Goal: Ask a question

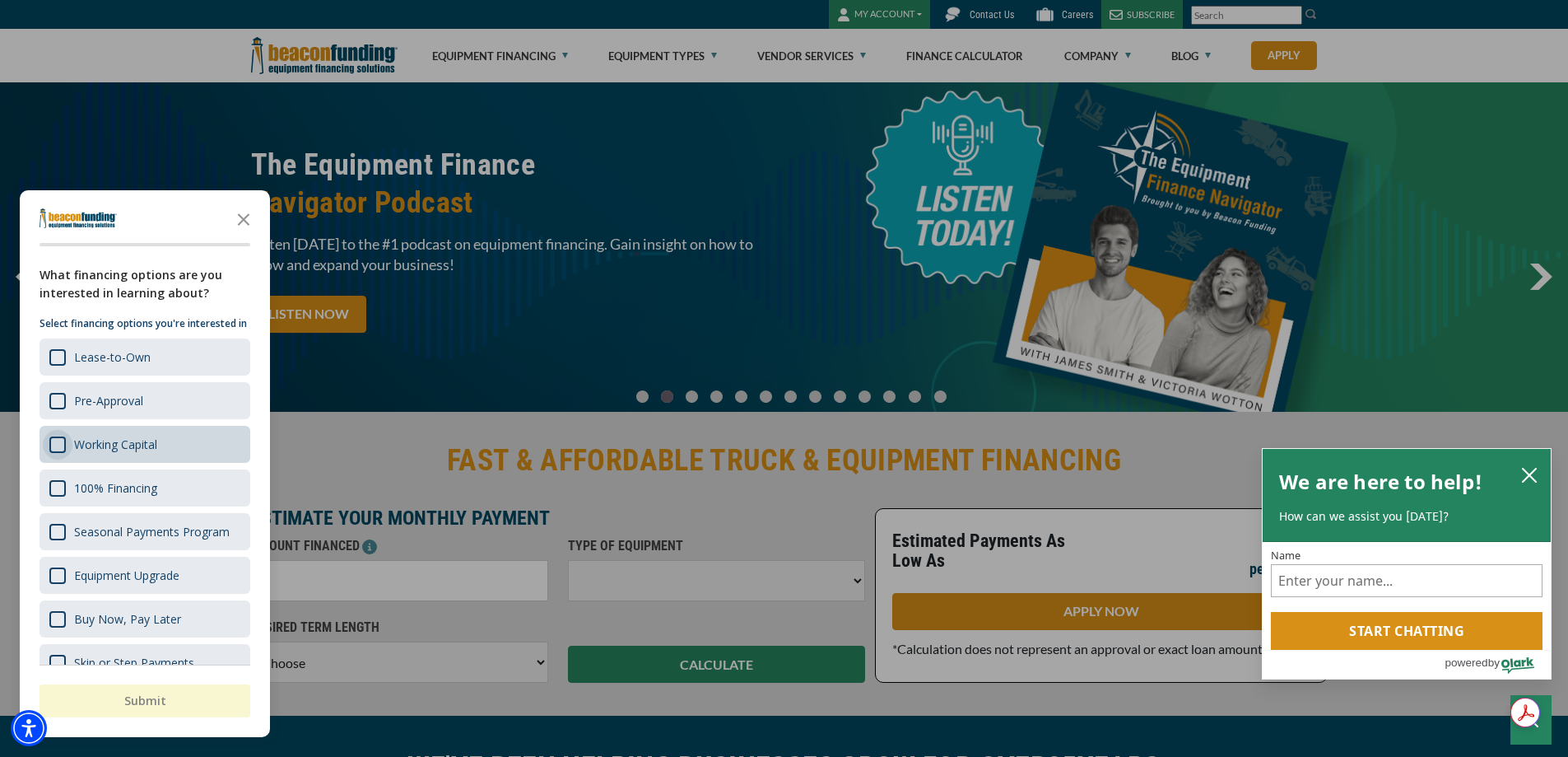
click at [53, 452] on div "Survey" at bounding box center [57, 444] width 16 height 16
click at [153, 708] on button "Submit" at bounding box center [145, 701] width 211 height 33
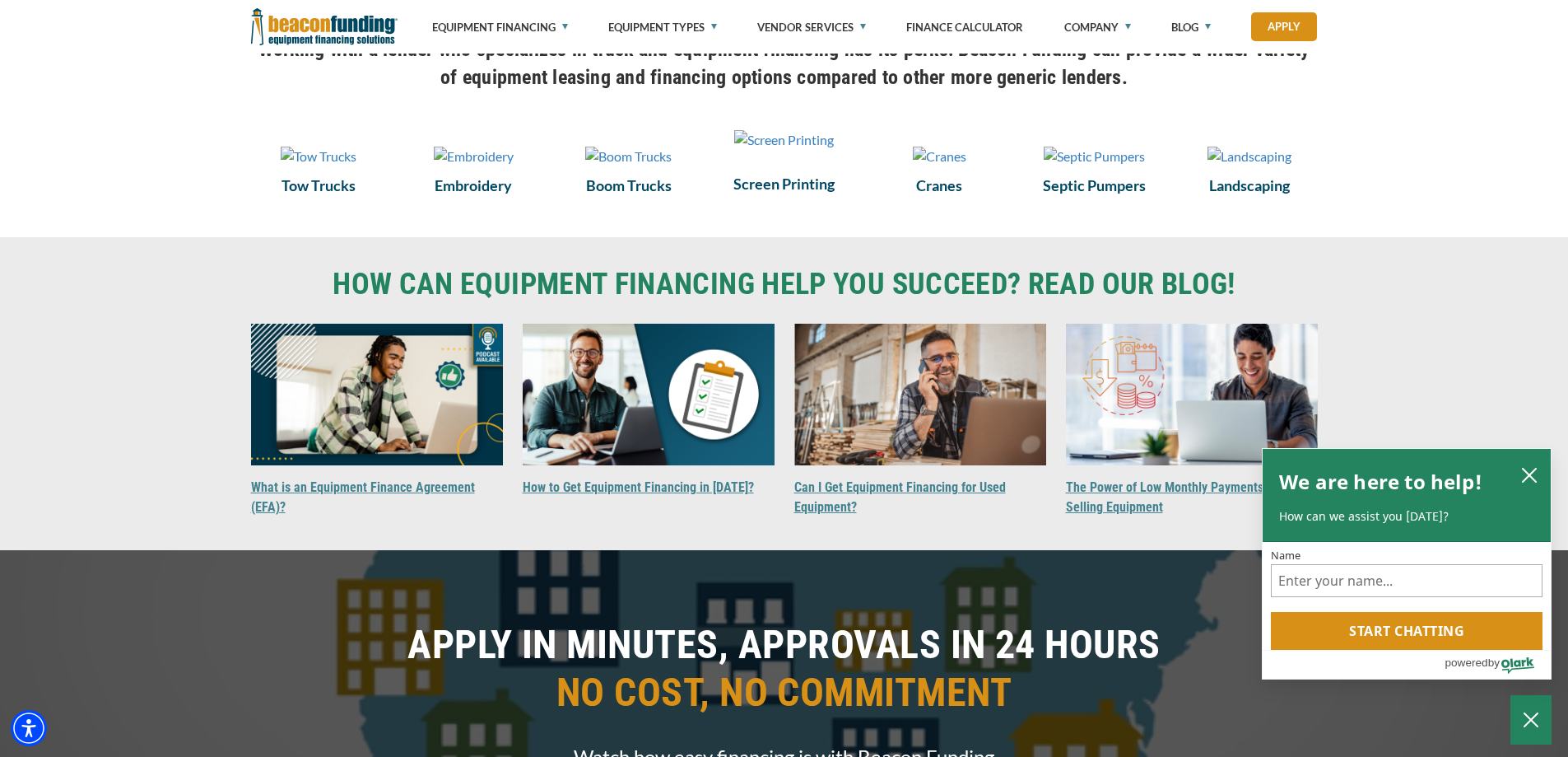
scroll to position [1235, 0]
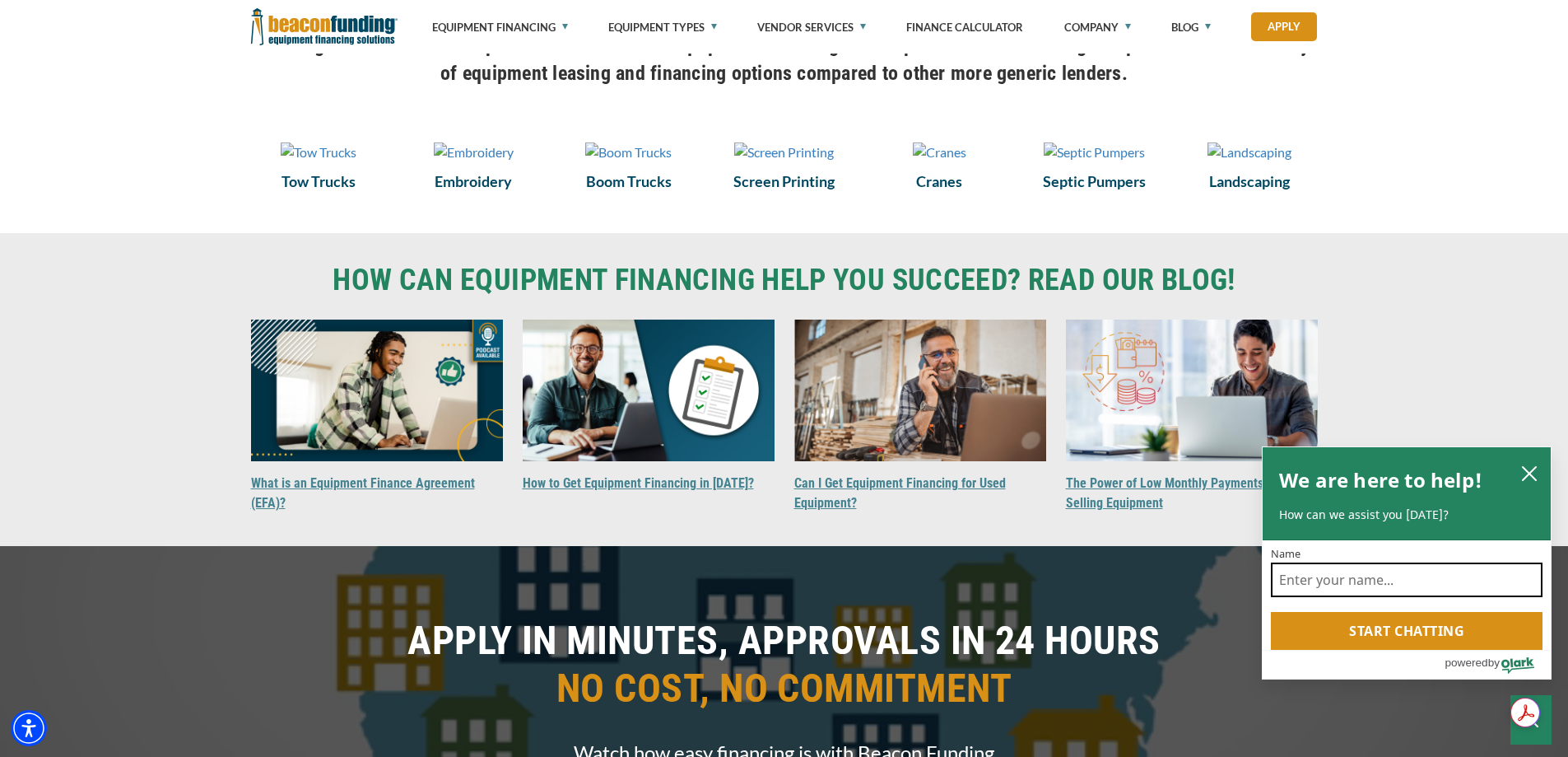
click at [1318, 576] on input "Name" at bounding box center [1407, 580] width 272 height 35
type input "[PERSON_NAME]"
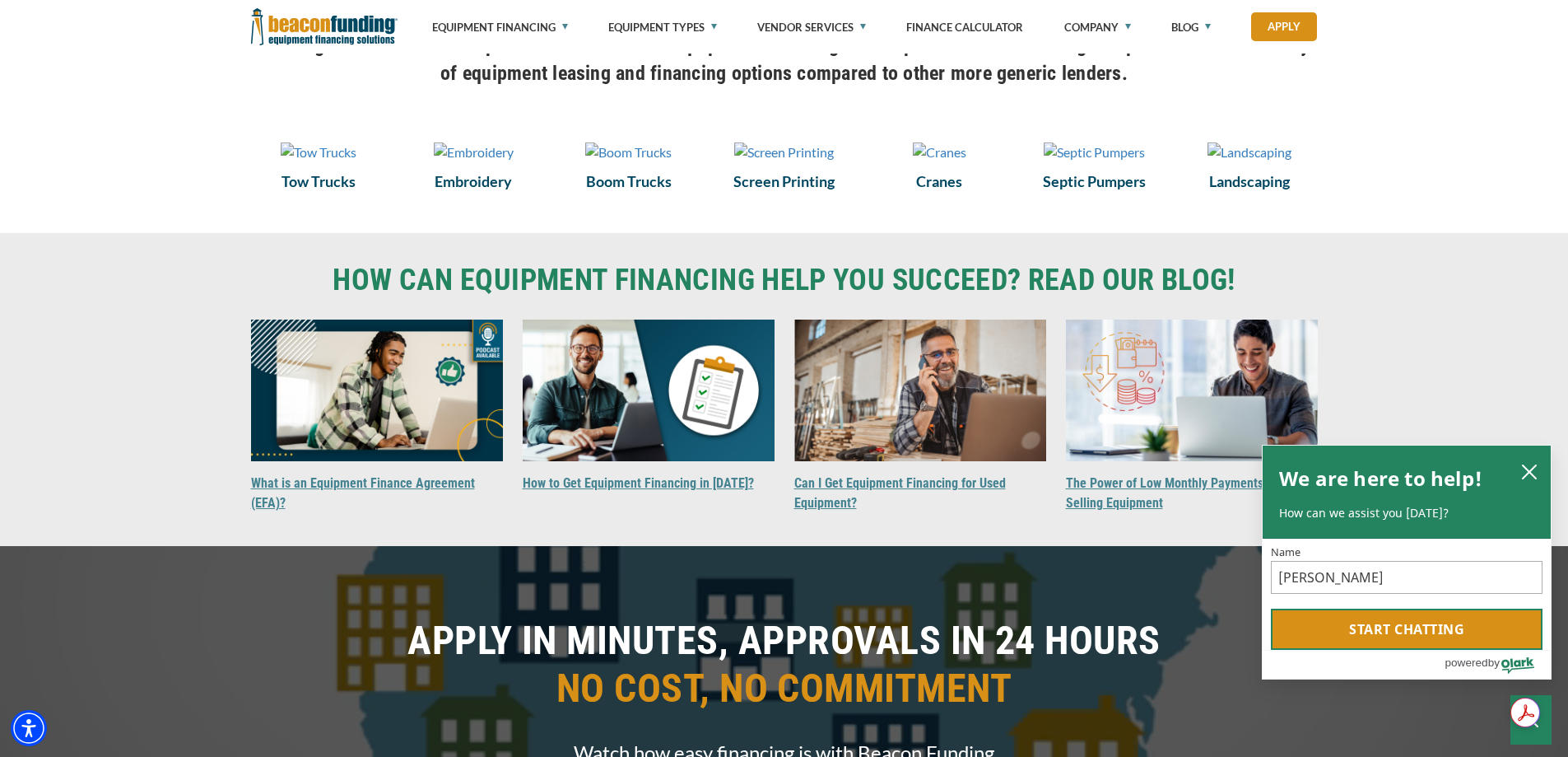
click at [1443, 636] on button "Start chatting" at bounding box center [1407, 628] width 272 height 42
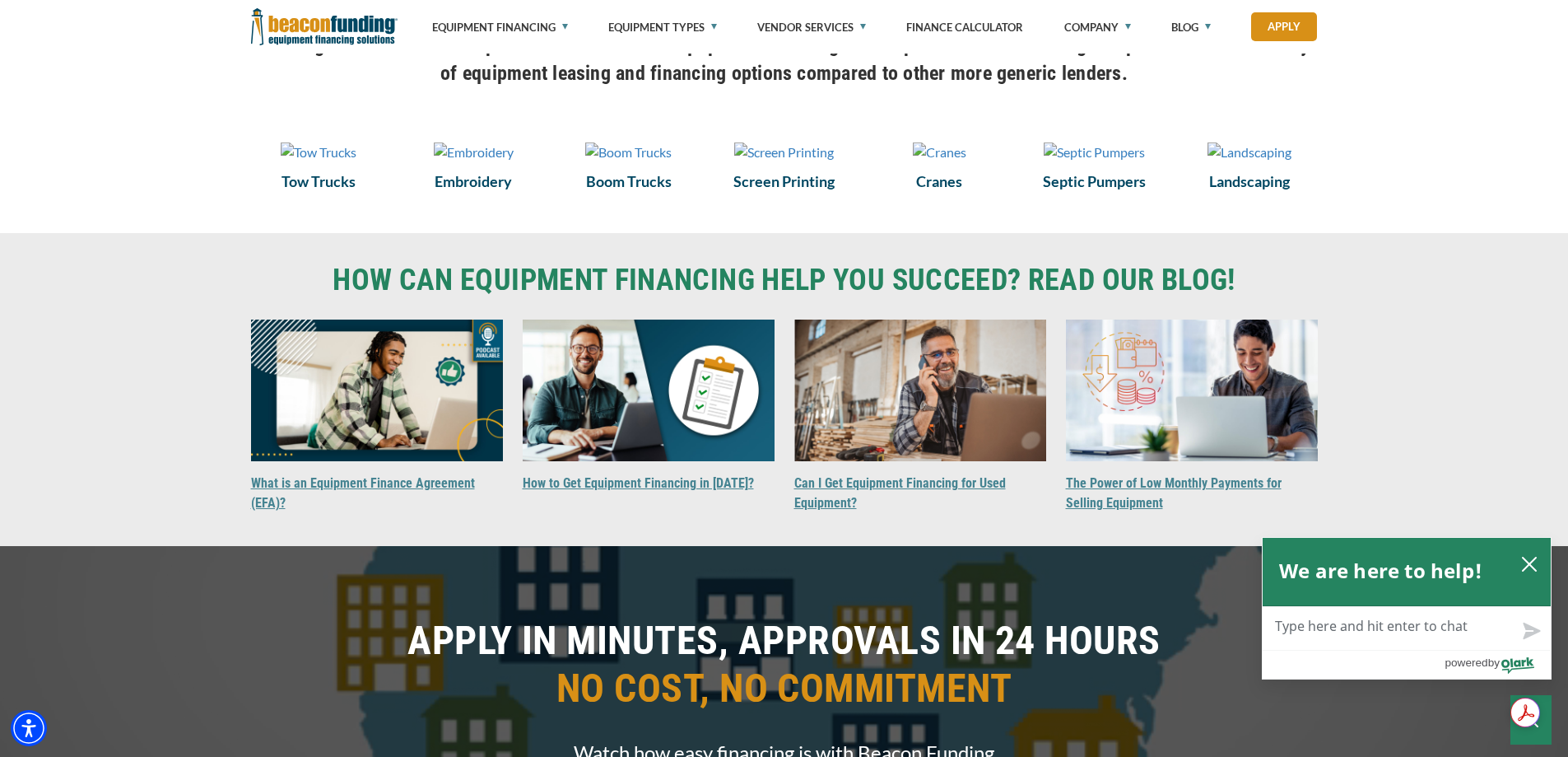
click at [1409, 631] on textarea "Live Chat Now" at bounding box center [1407, 628] width 288 height 43
type textarea "i"
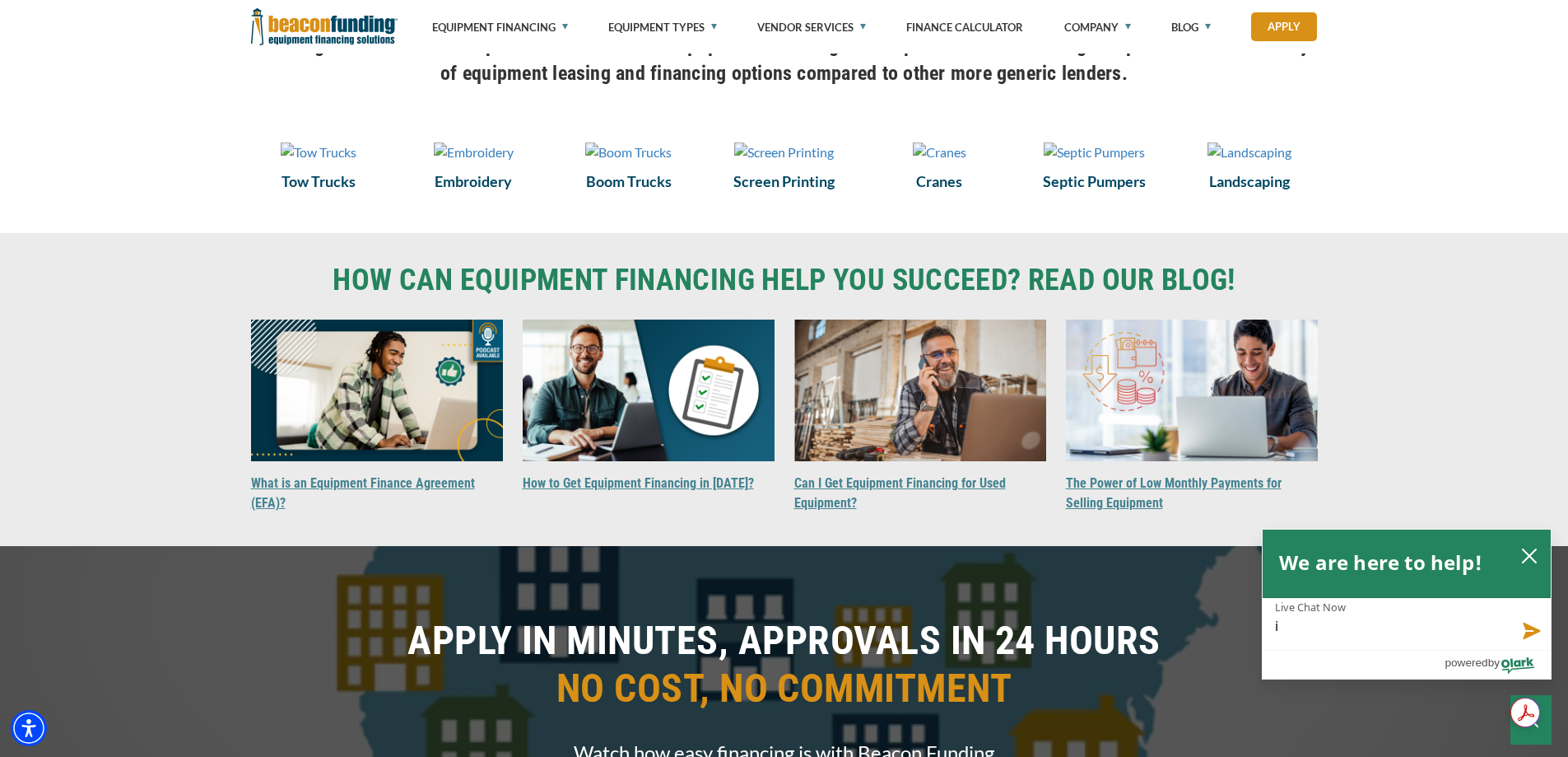
type textarea "i'"
type textarea "i'm"
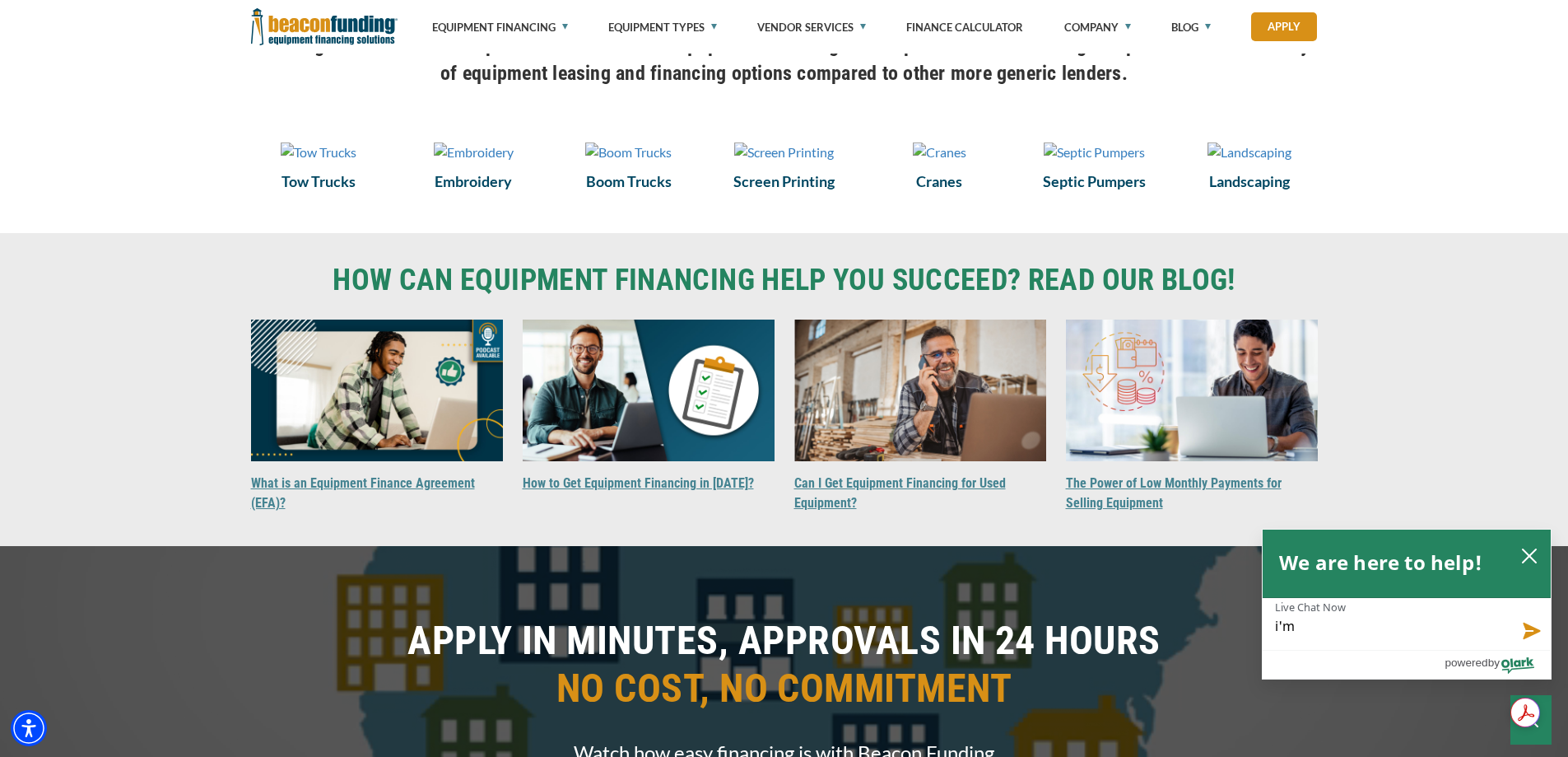
type textarea "i'm"
type textarea "i'm i"
type textarea "i'm in"
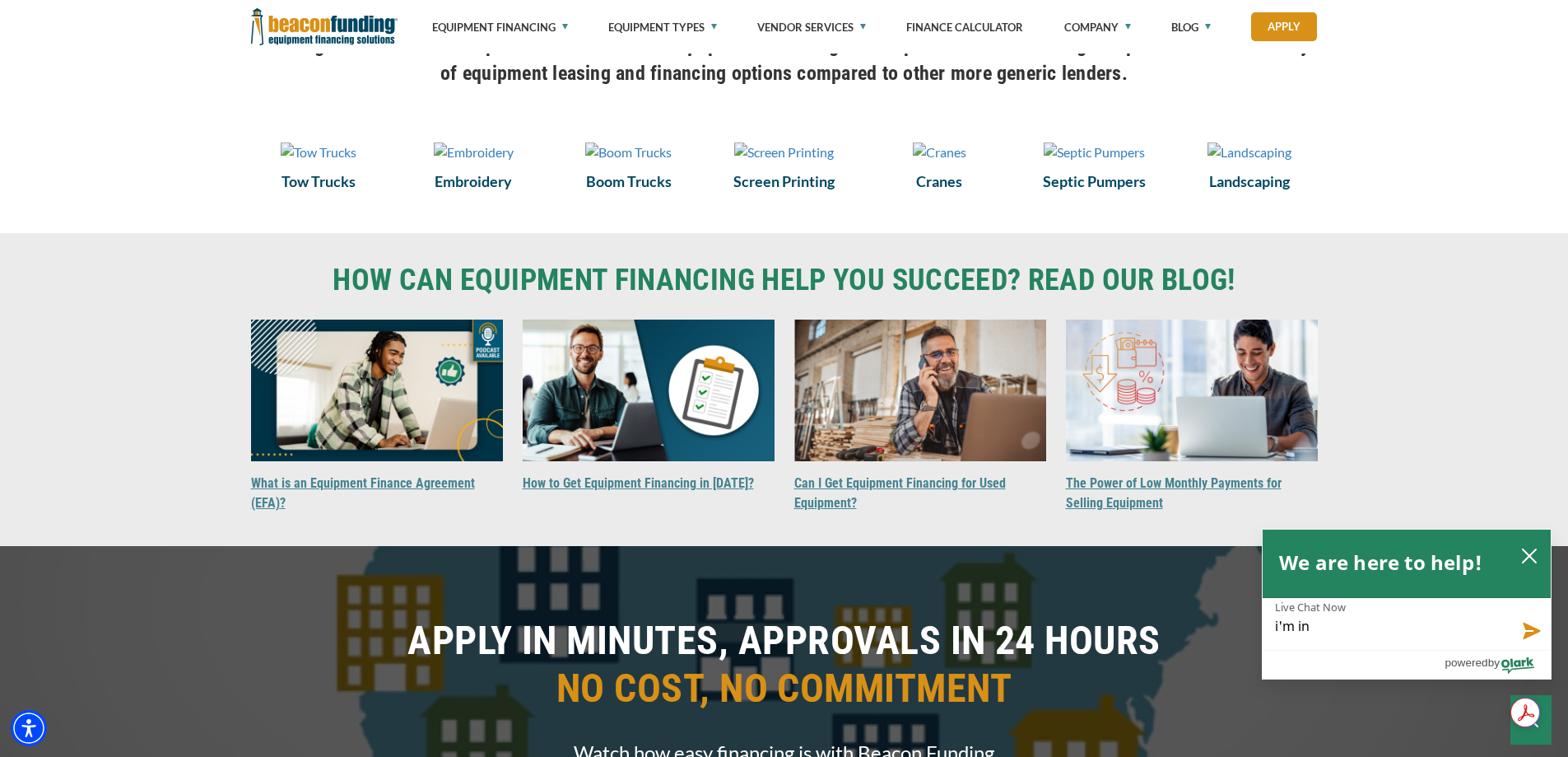
type textarea "i'm int"
type textarea "i'm inte"
type textarea "i'm inter"
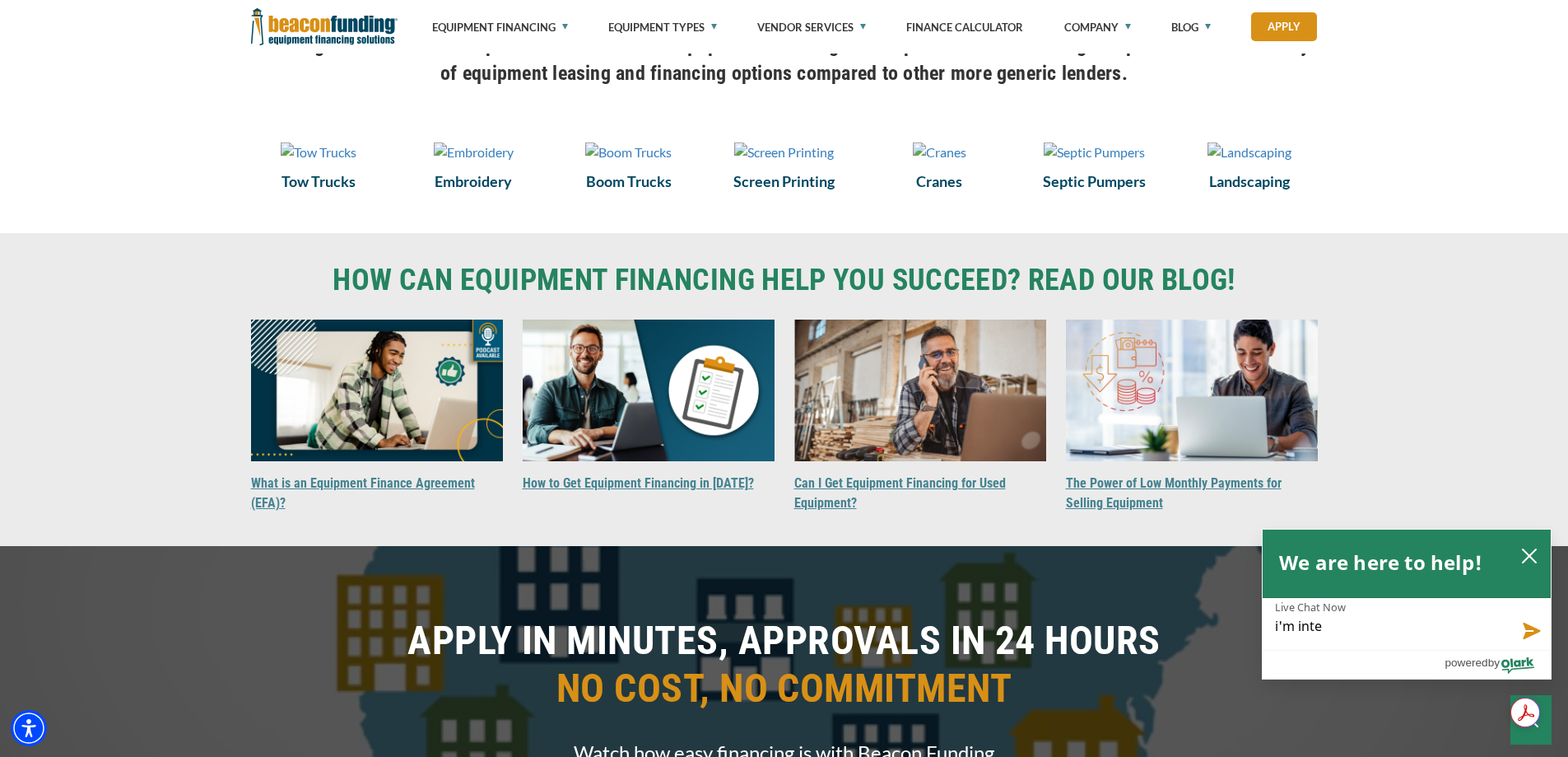
type textarea "i'm inter"
type textarea "i'm interr"
type textarea "i'm interre"
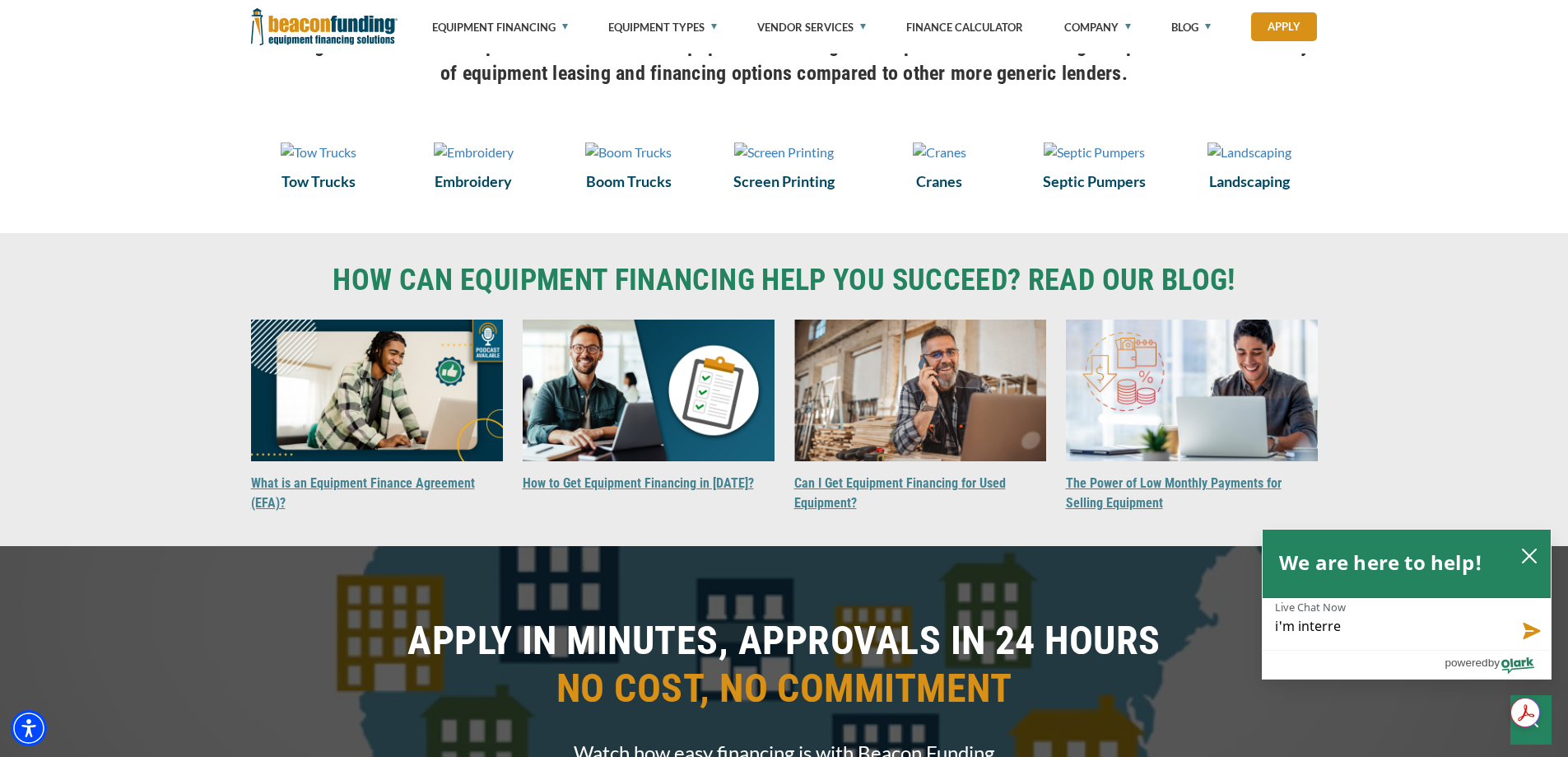
type textarea "i'm interres"
type textarea "i'm interrest"
type textarea "i'm interreste"
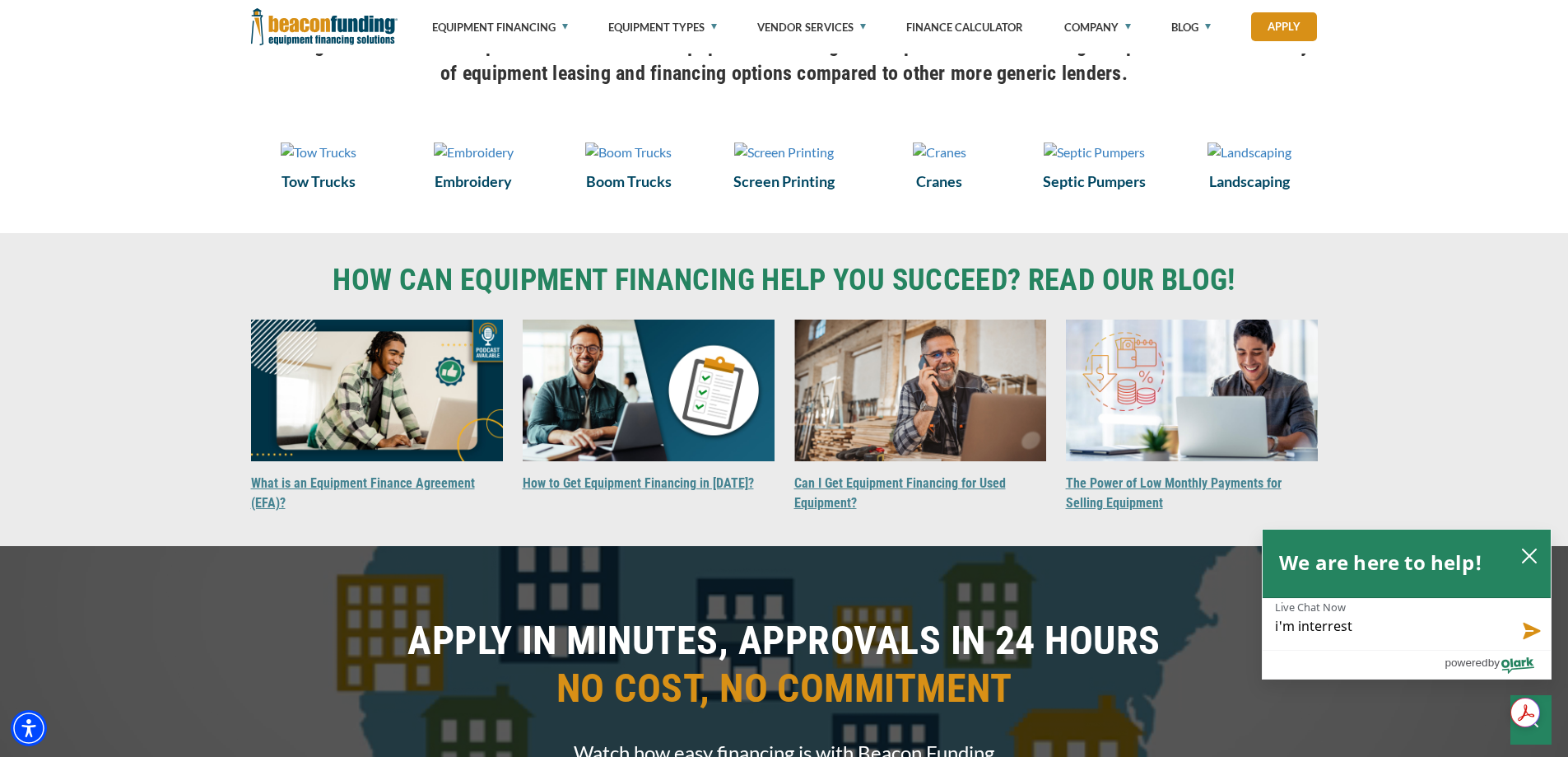
type textarea "i'm interreste"
type textarea "i'm interrested"
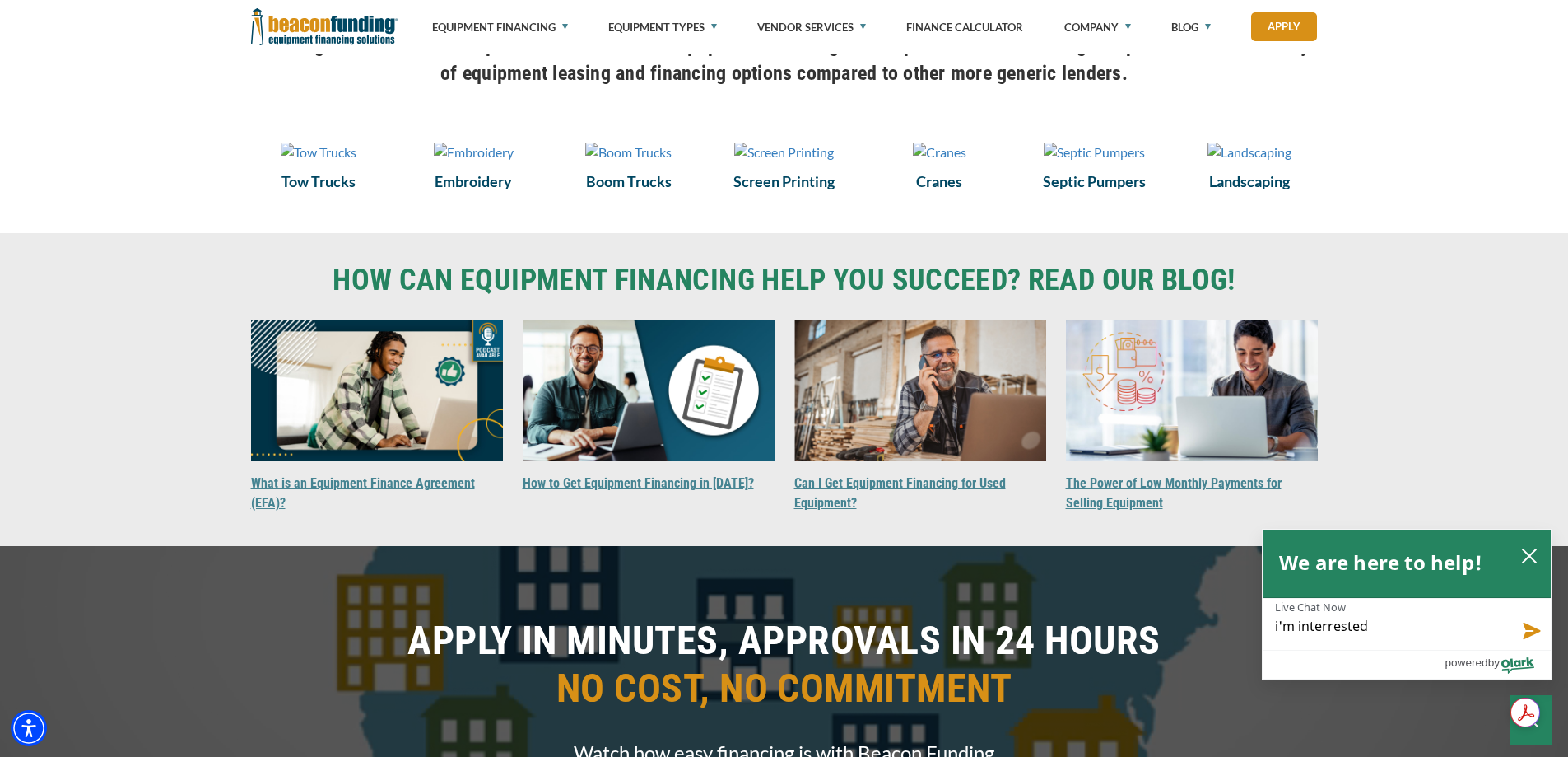
type textarea "i'm interrested i"
type textarea "i'm interrested in"
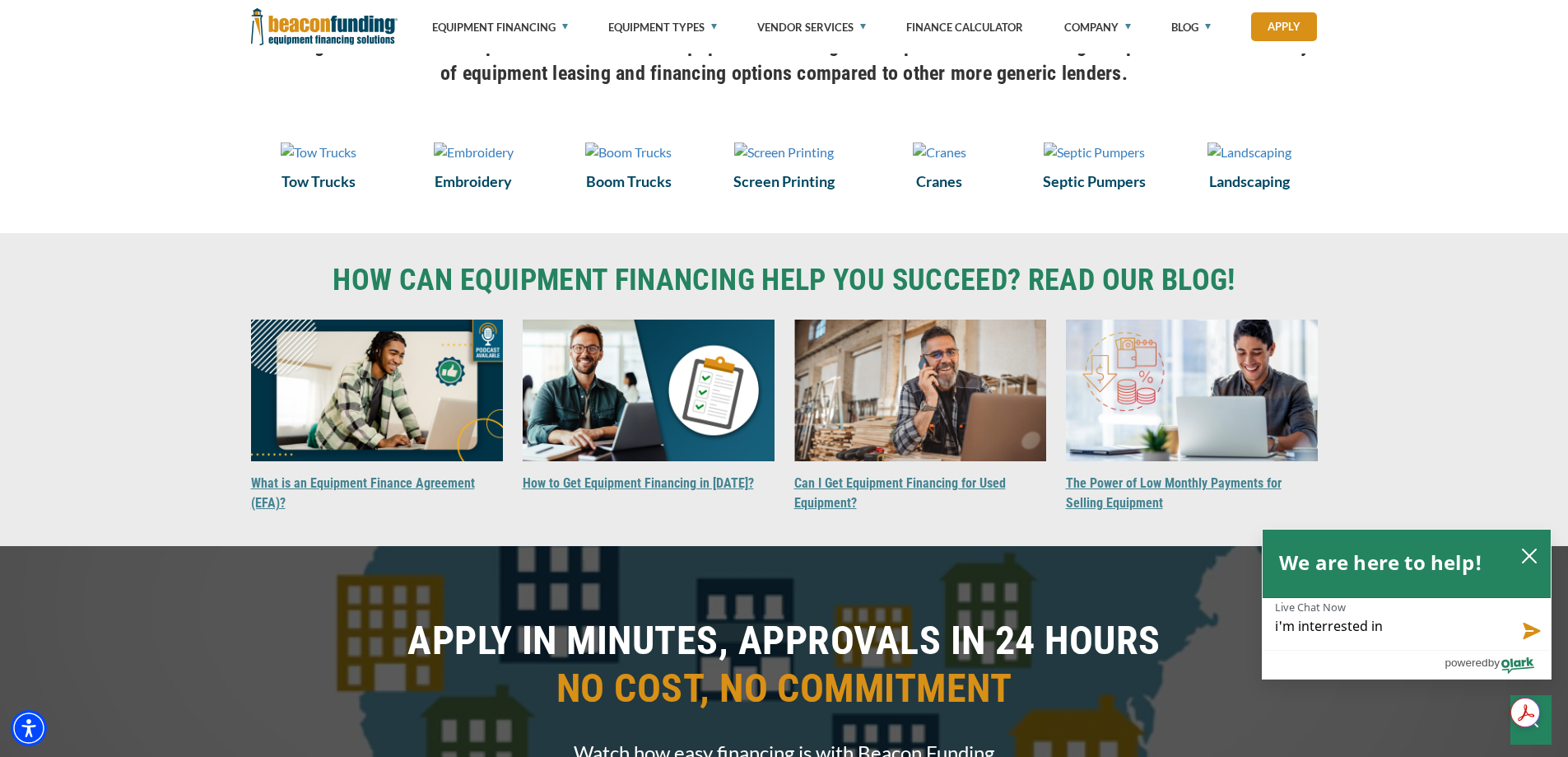
type textarea "i'm interrested in"
type textarea "i'm interrested in a"
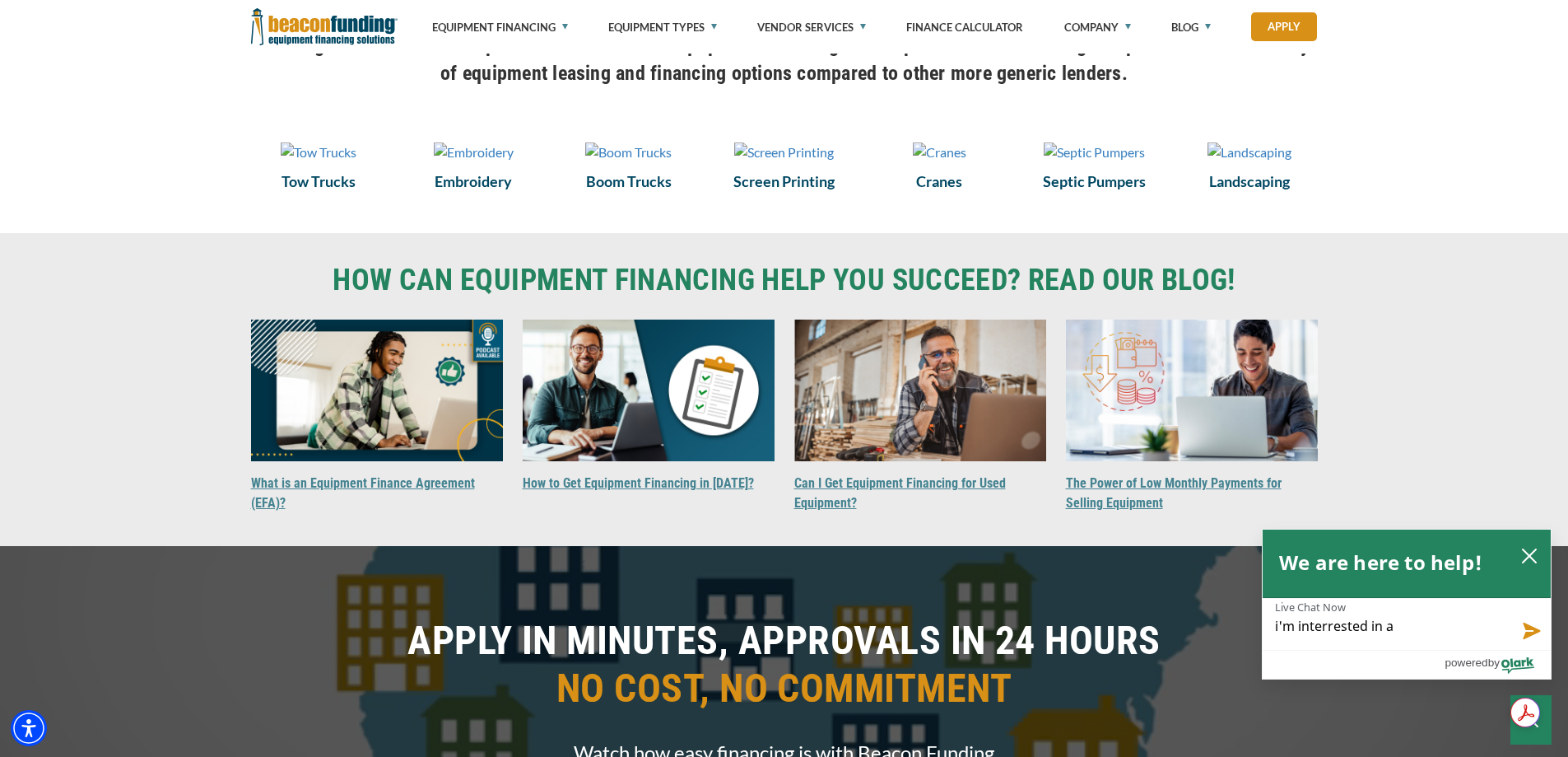
type textarea "i'm interrested in a l"
type textarea "i'm interrested in a lo"
type textarea "i'm interrested in a loa"
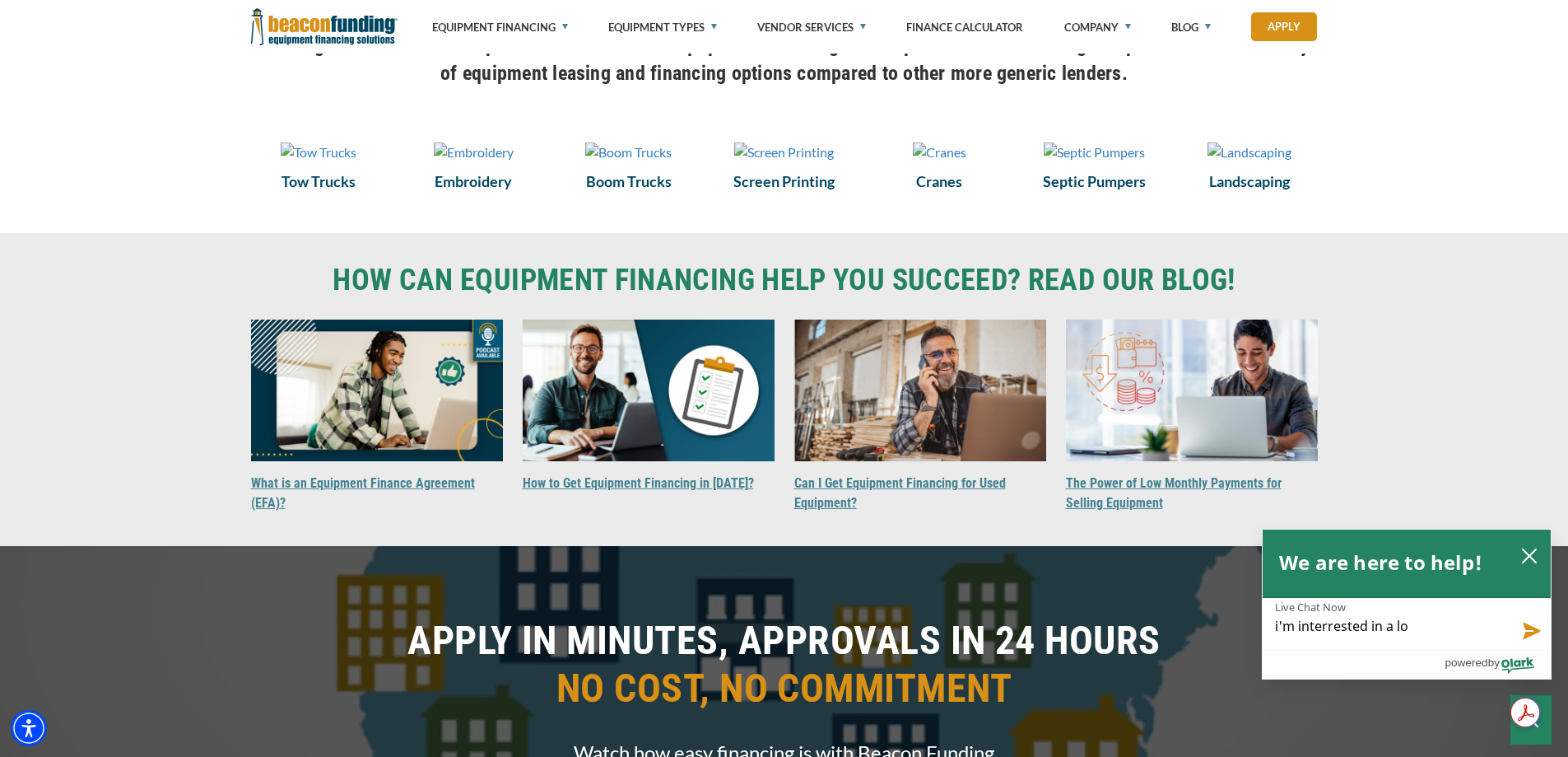
type textarea "i'm interrested in a loa"
type textarea "i'm interrested in a loan"
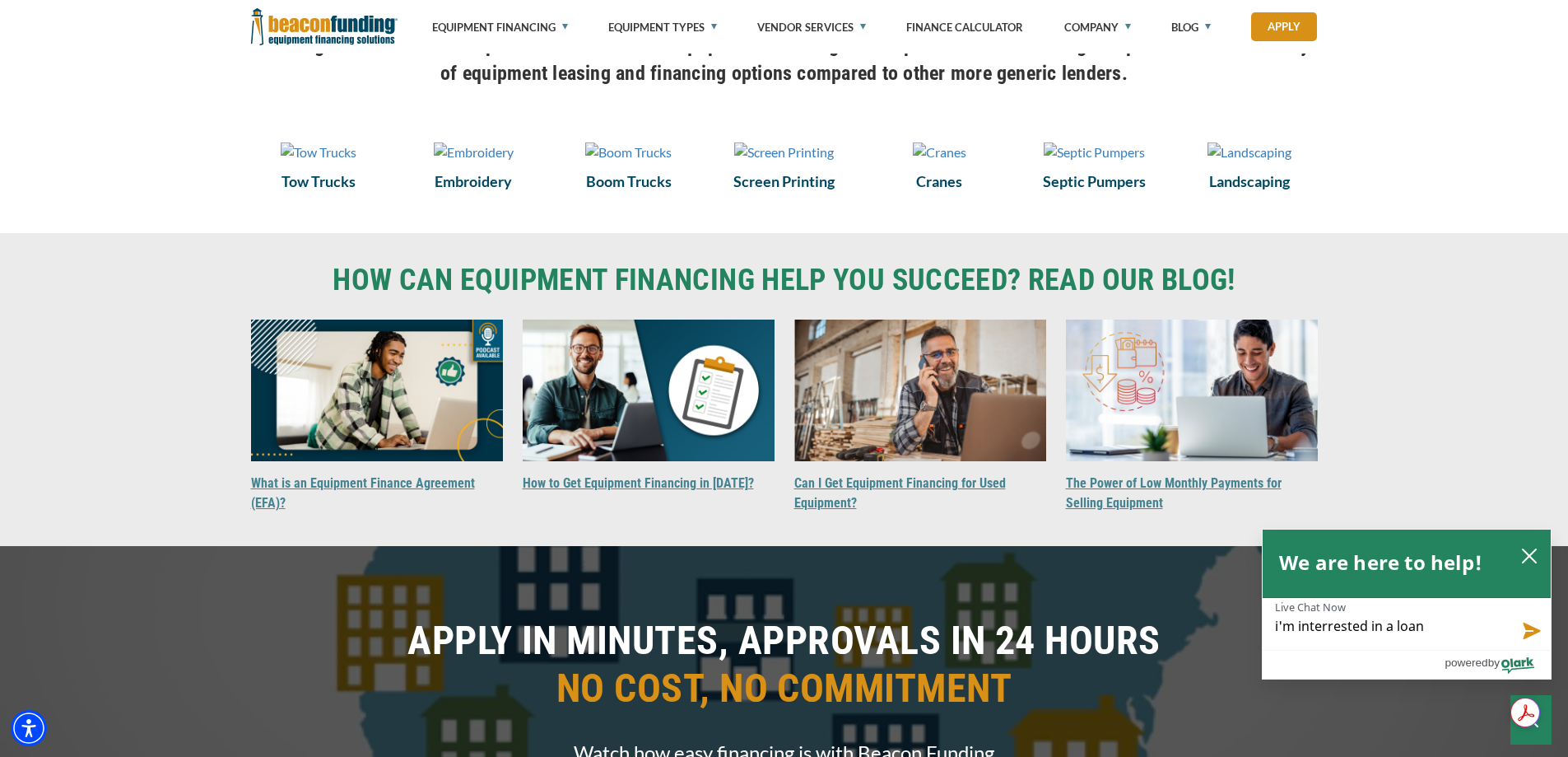
type textarea "i'm interrested in a loan w"
type textarea "i'm interrested in a loan wi"
type textarea "i'm interrested in a loan wit"
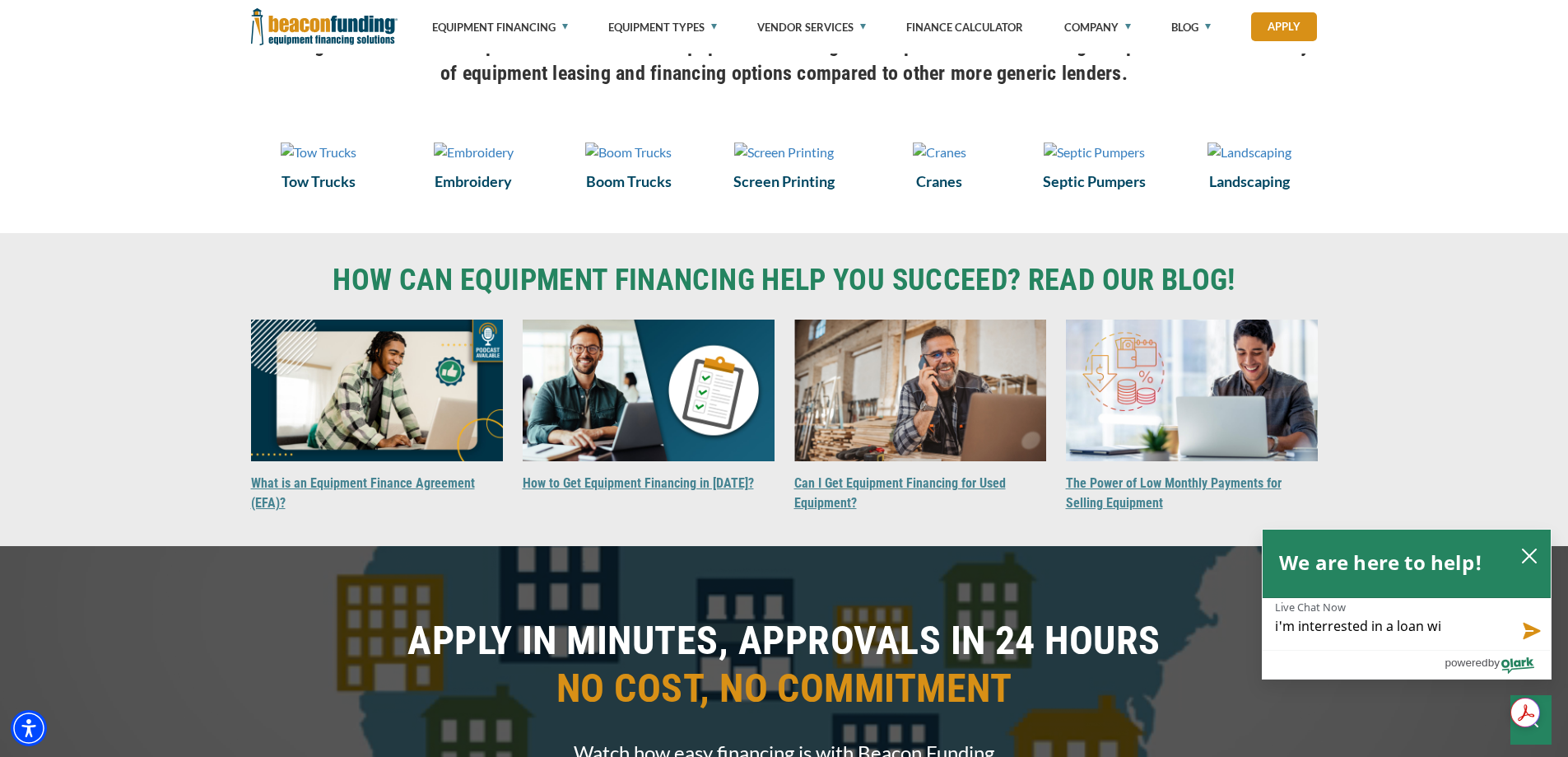
type textarea "i'm interrested in a loan wit"
type textarea "i'm interrested in a loan with"
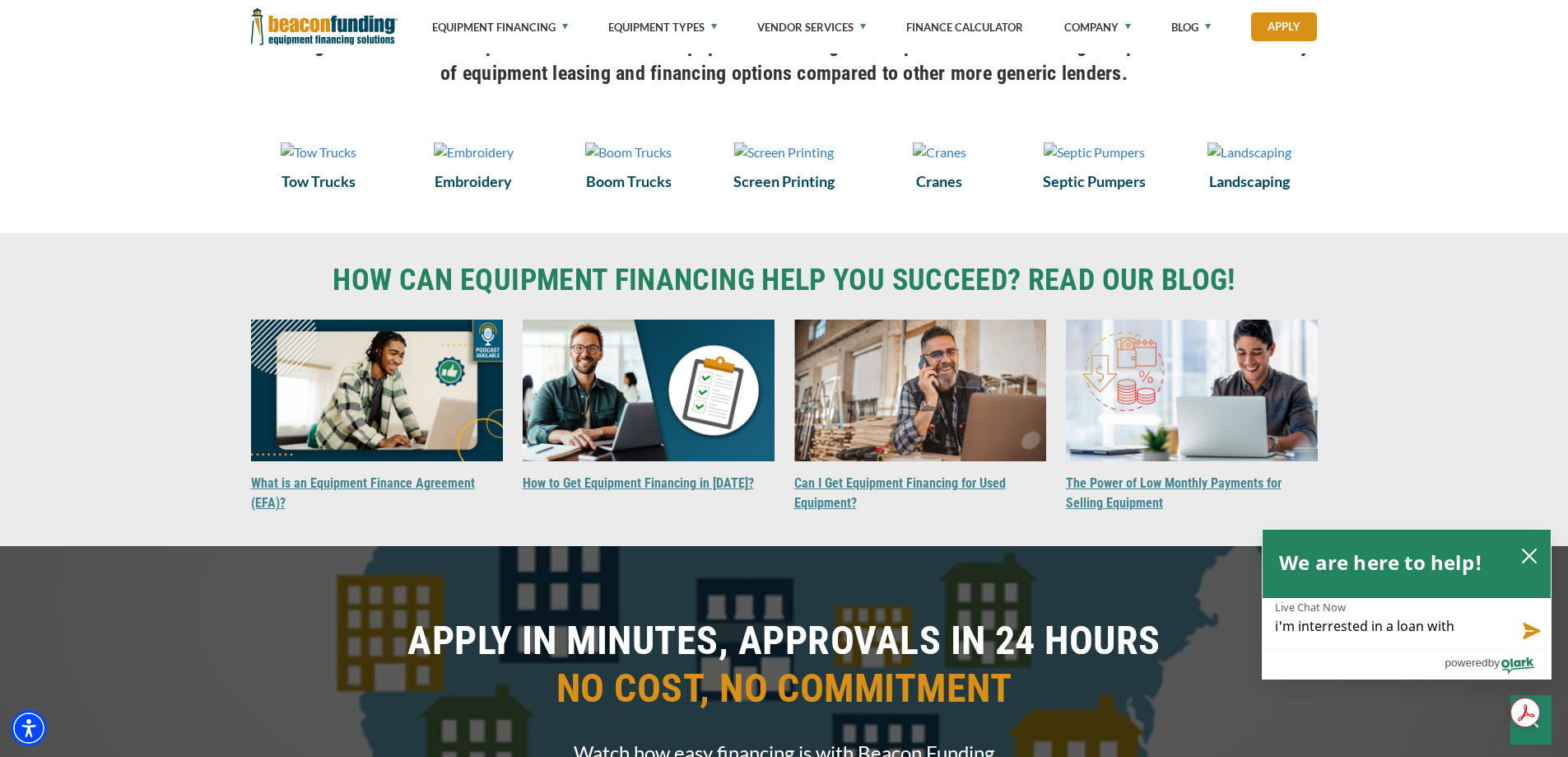
type textarea "i'm interrested in a loan with m"
type textarea "i'm interrested in a loan with my"
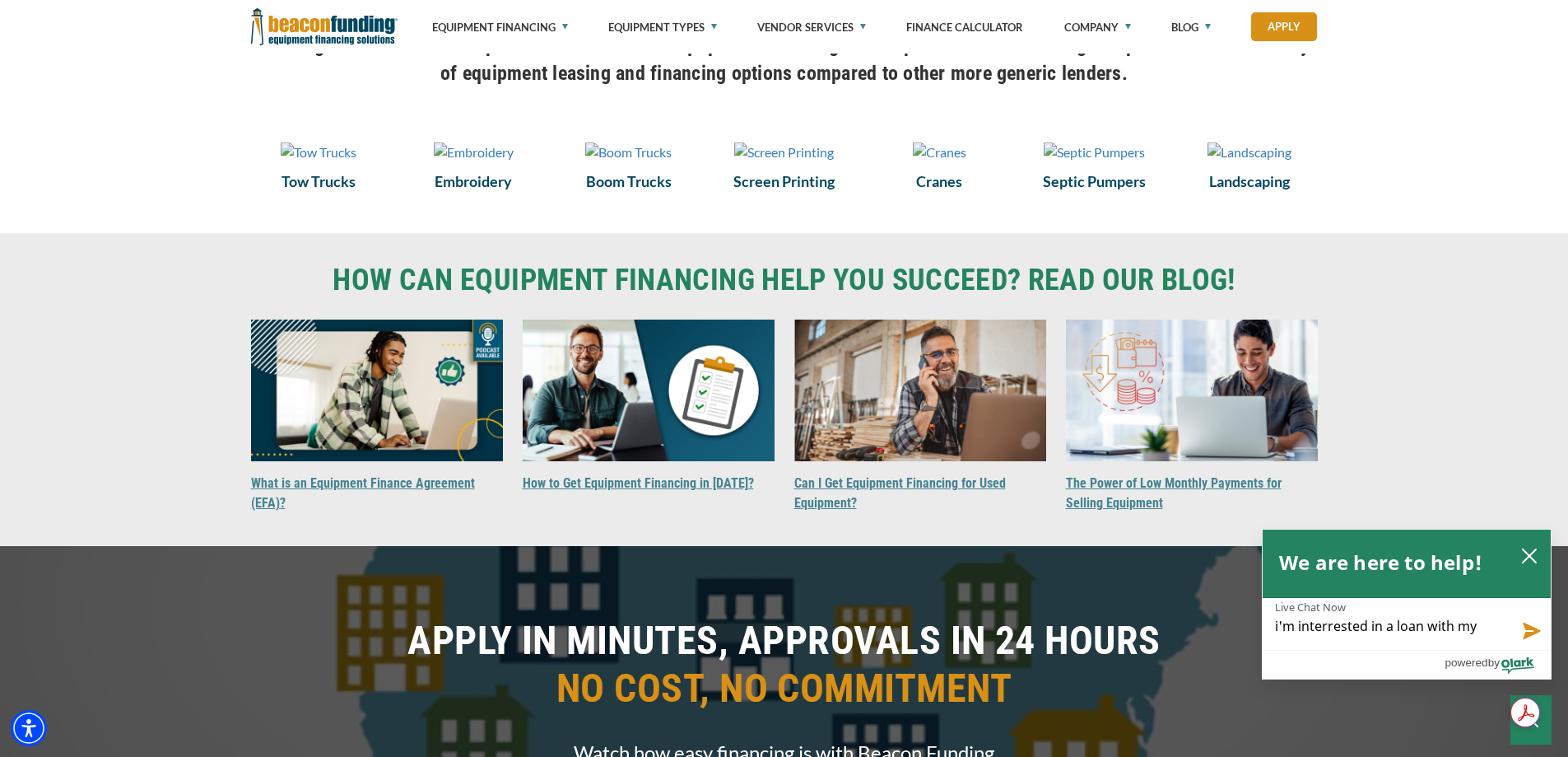
type textarea "i'm interrested in a loan with my"
type textarea "i'm interrested in a loan with my e"
type textarea "i'm interrested in a loan with my eq"
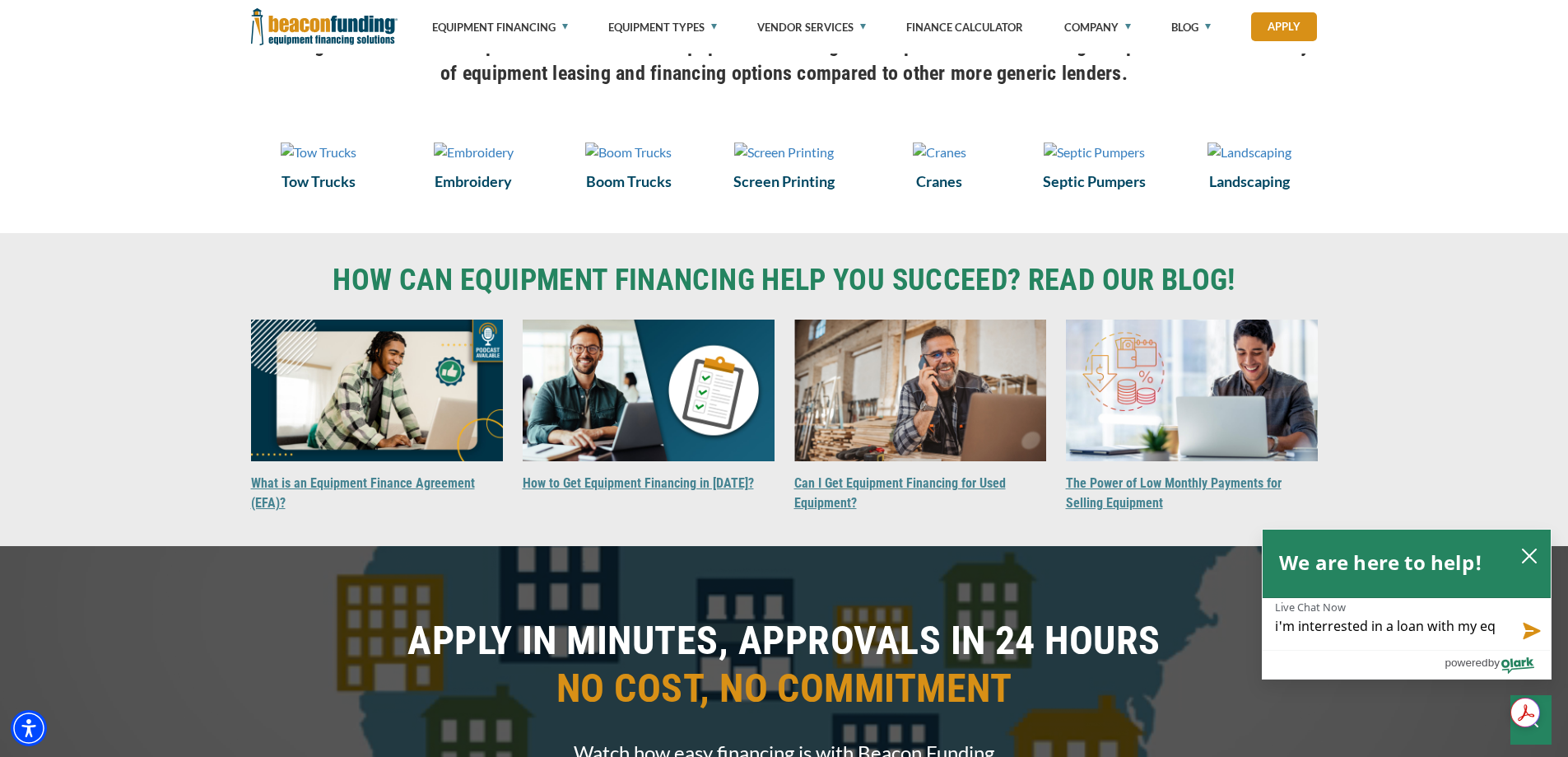
type textarea "i'm interrested in a loan with my equ"
type textarea "i'm interrested in a loan with my equi"
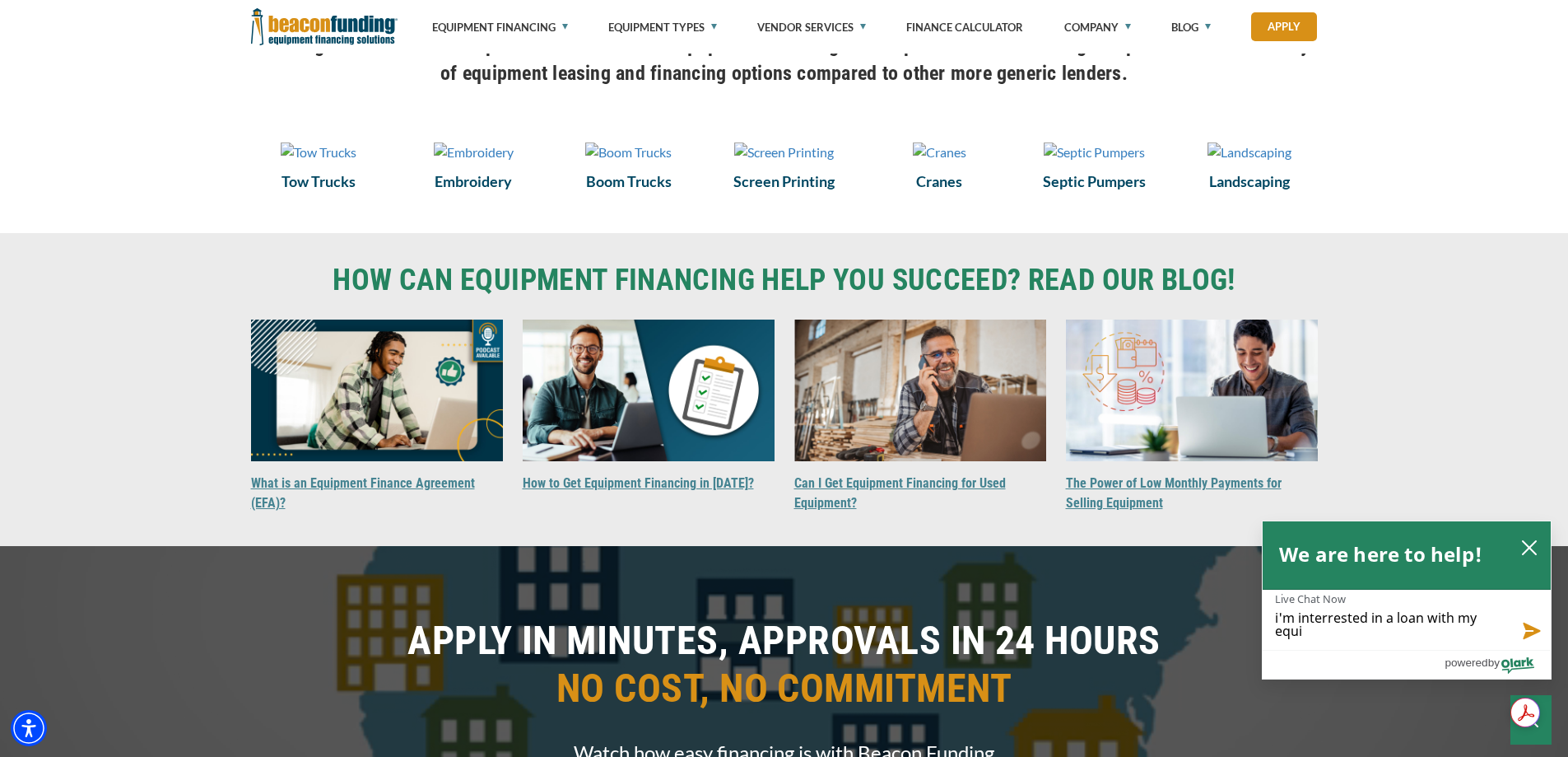
type textarea "i'm interrested in a loan with my equip"
type textarea "i'm interrested in a loan with my equipm"
type textarea "i'm interrested in a loan with my equipme"
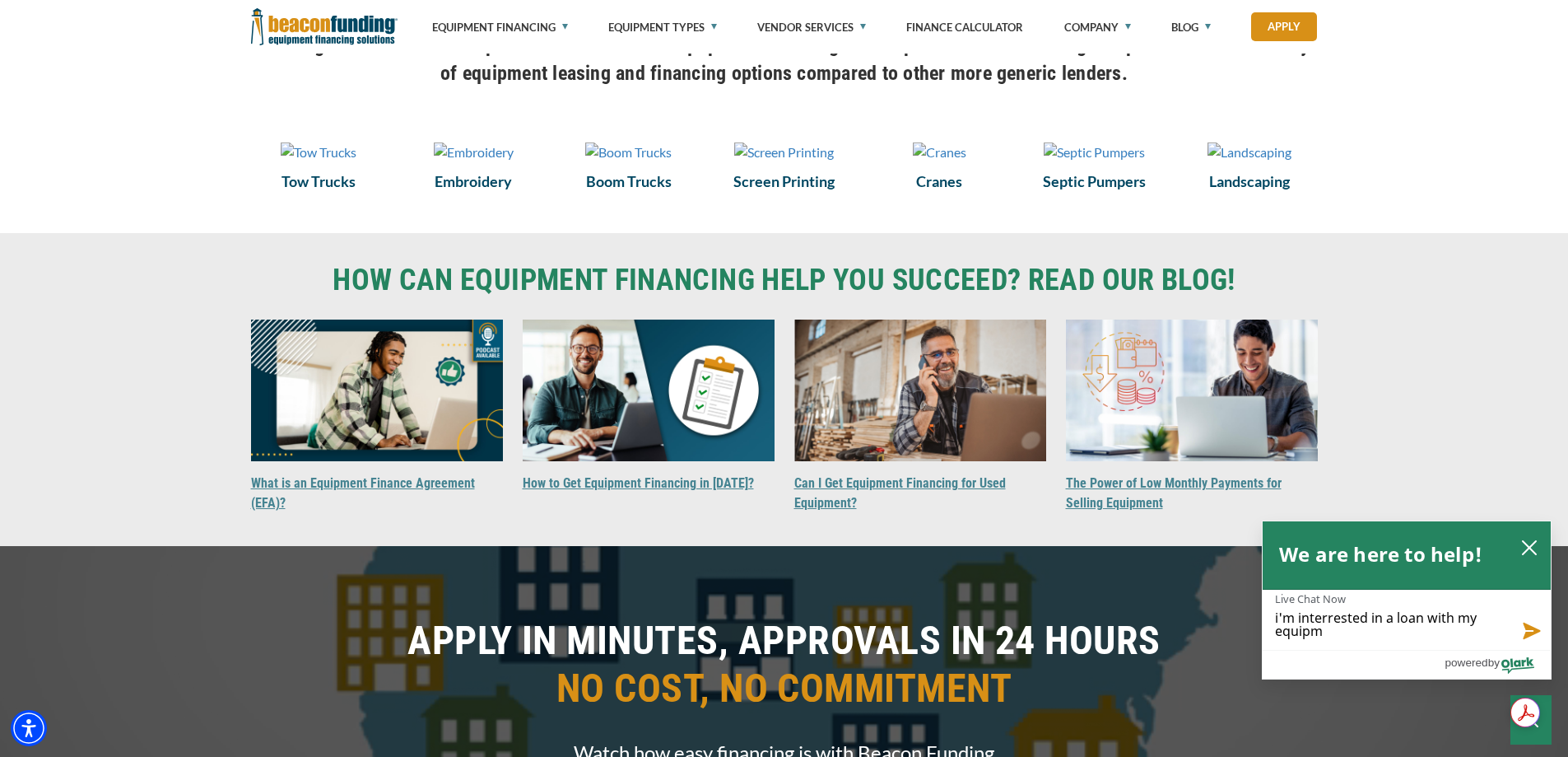
type textarea "i'm interrested in a loan with my equipme"
type textarea "i'm interrested in a loan with my equipmen"
type textarea "i'm interrested in a loan with my equipment"
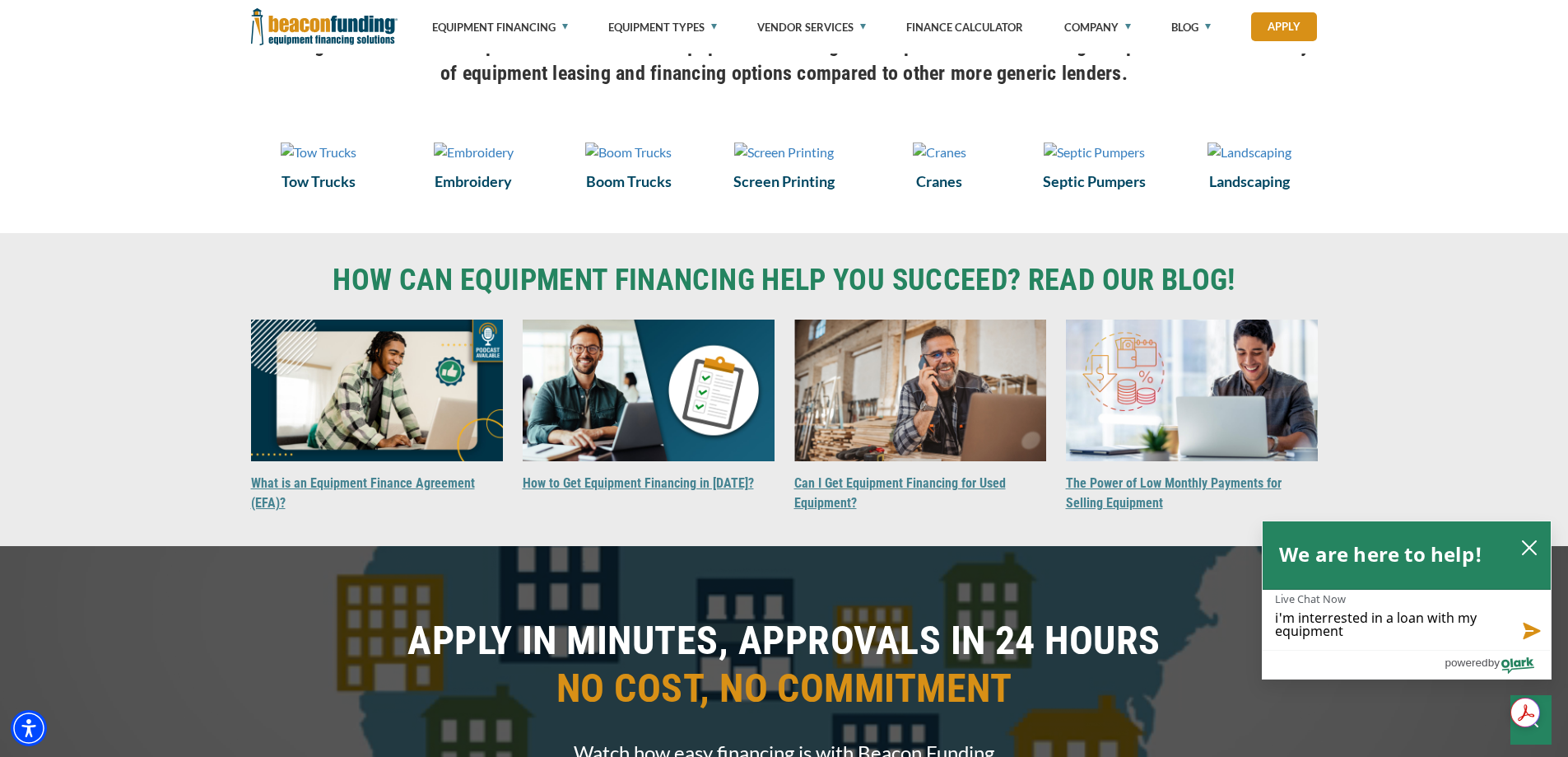
type textarea "i'm interrested in a loan with my equipment"
type textarea "i'm interrested in a loan with my equipment a"
type textarea "i'm interrested in a loan with my equipment as"
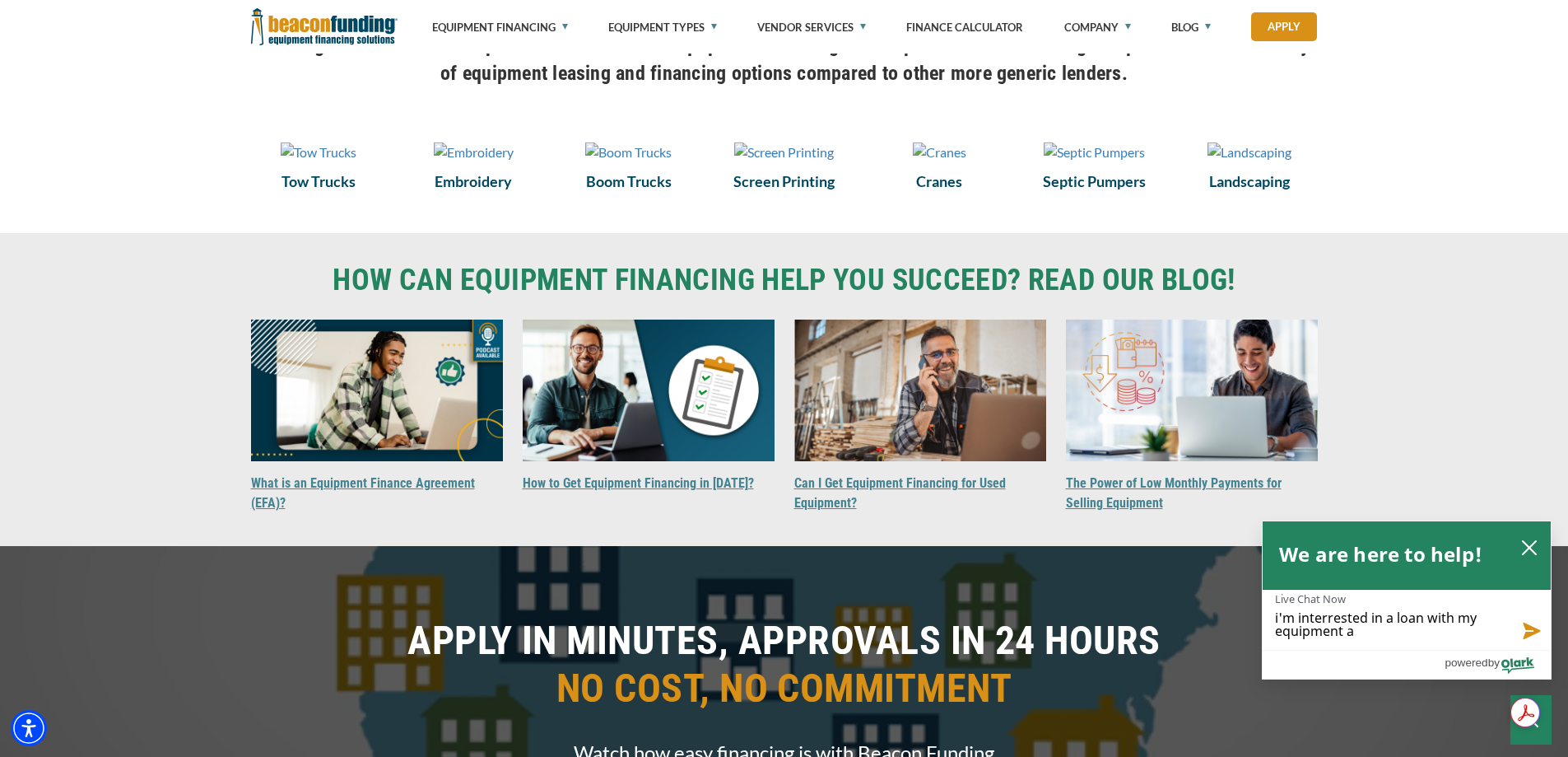
type textarea "i'm interrested in a loan with my equipment as"
type textarea "i'm interrested in a loan with my equipment as c"
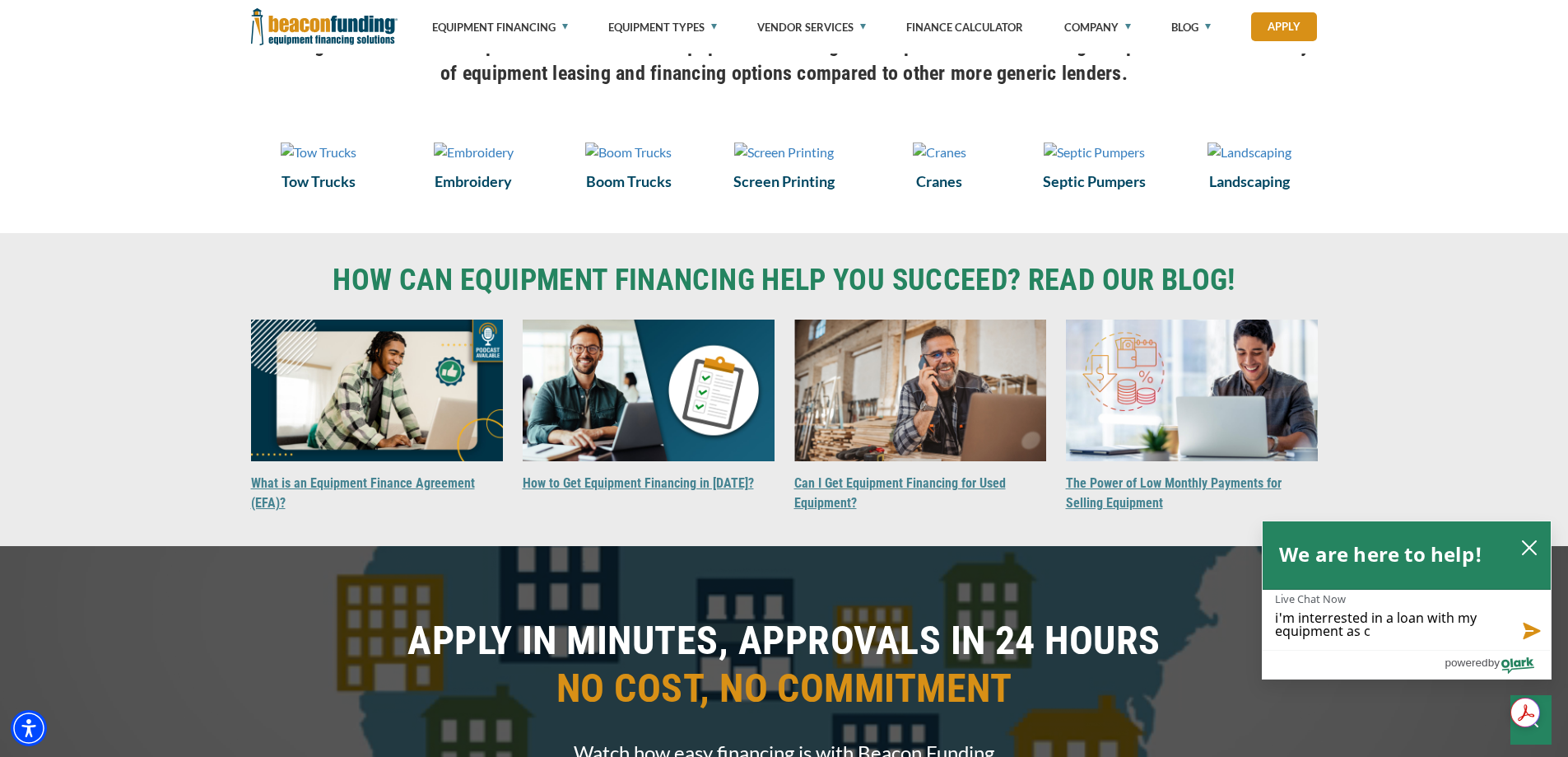
type textarea "i'm interrested in a loan with my equipment as co"
type textarea "i'm interrested in a loan with my equipment as col"
type textarea "i'm interrested in a loan with my equipment as coll"
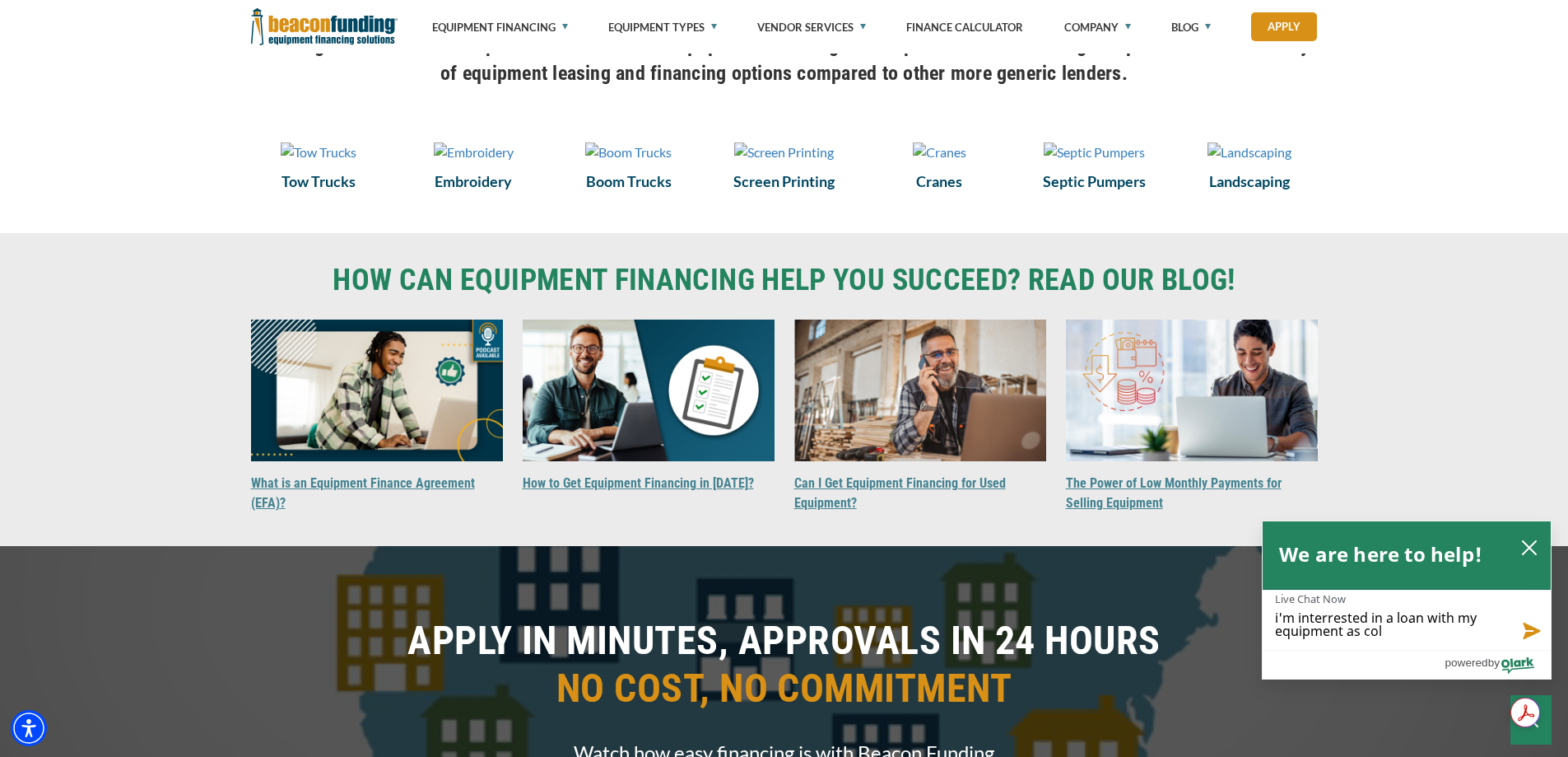
type textarea "i'm interrested in a loan with my equipment as coll"
type textarea "i'm interrested in a loan with my equipment as colli"
type textarea "i'm interrested in a loan with my equipment as collia"
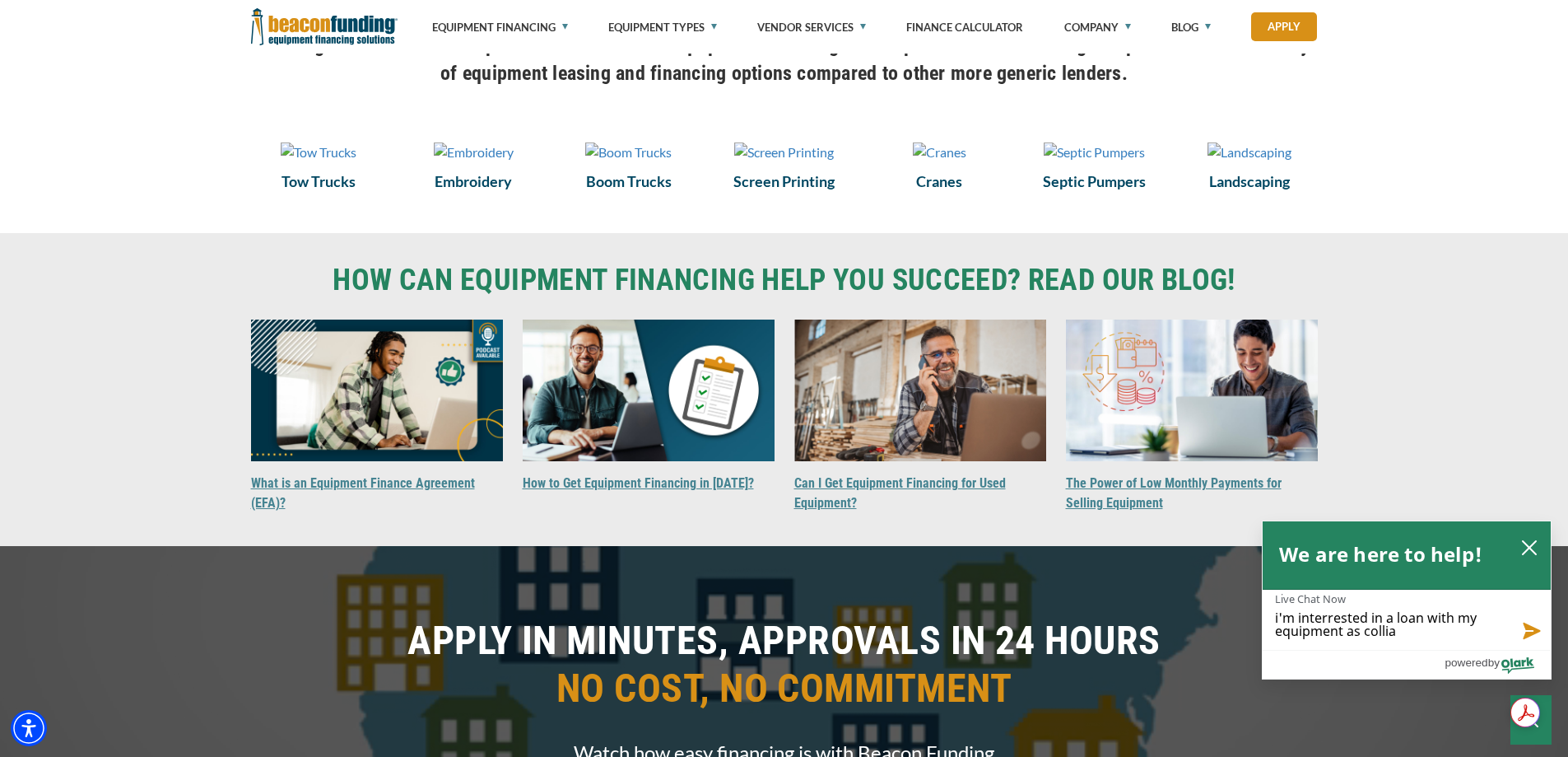
type textarea "i'm interrested in a loan with my equipment as colliat"
type textarea "i'm interrested in a loan with my equipment as colliati"
type textarea "i'm interrested in a loan with my equipment as colliatia"
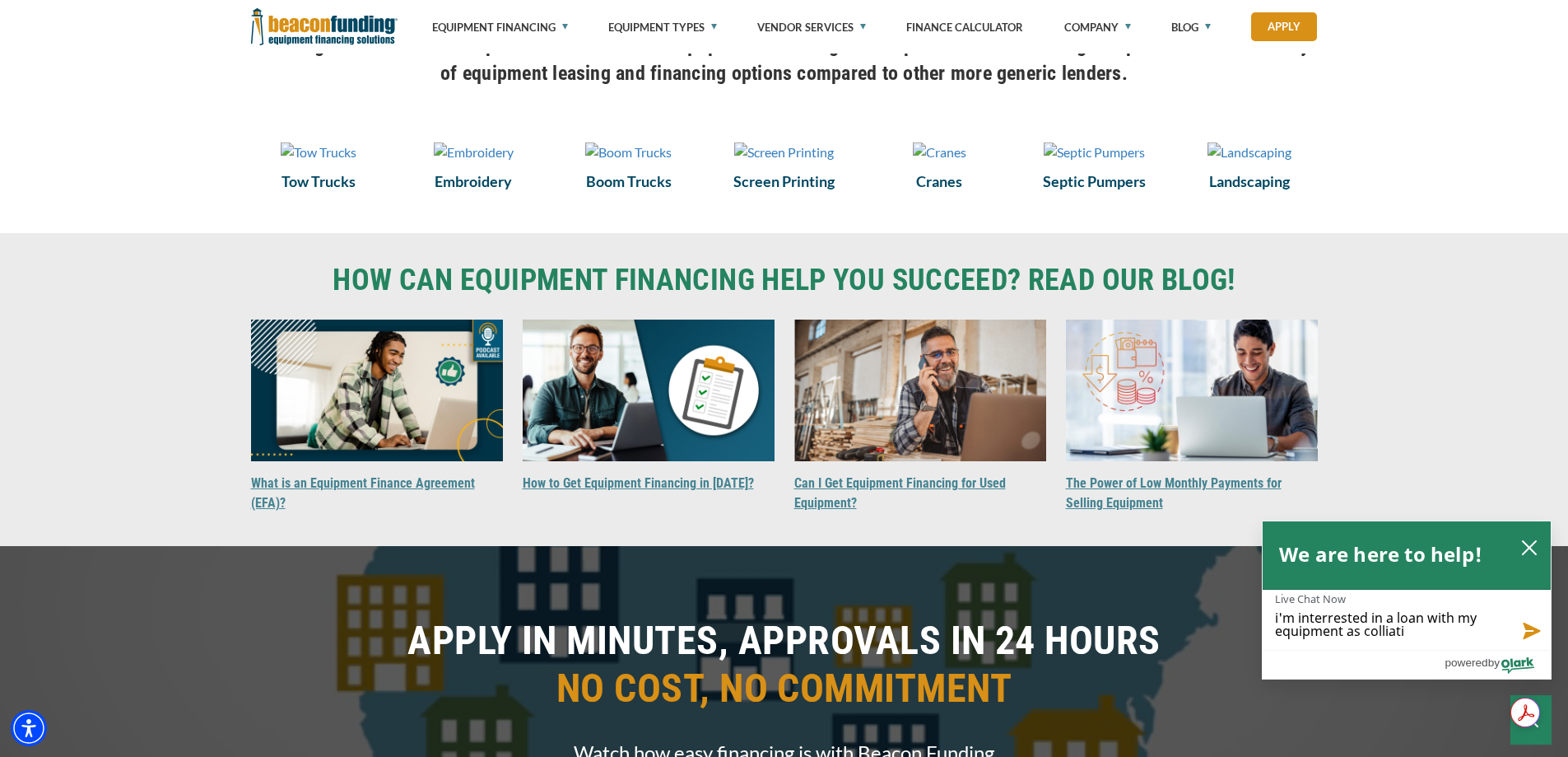
type textarea "i'm interrested in a loan with my equipment as colliatia"
type textarea "i'm interrested in a loan with my equipment as colliatial"
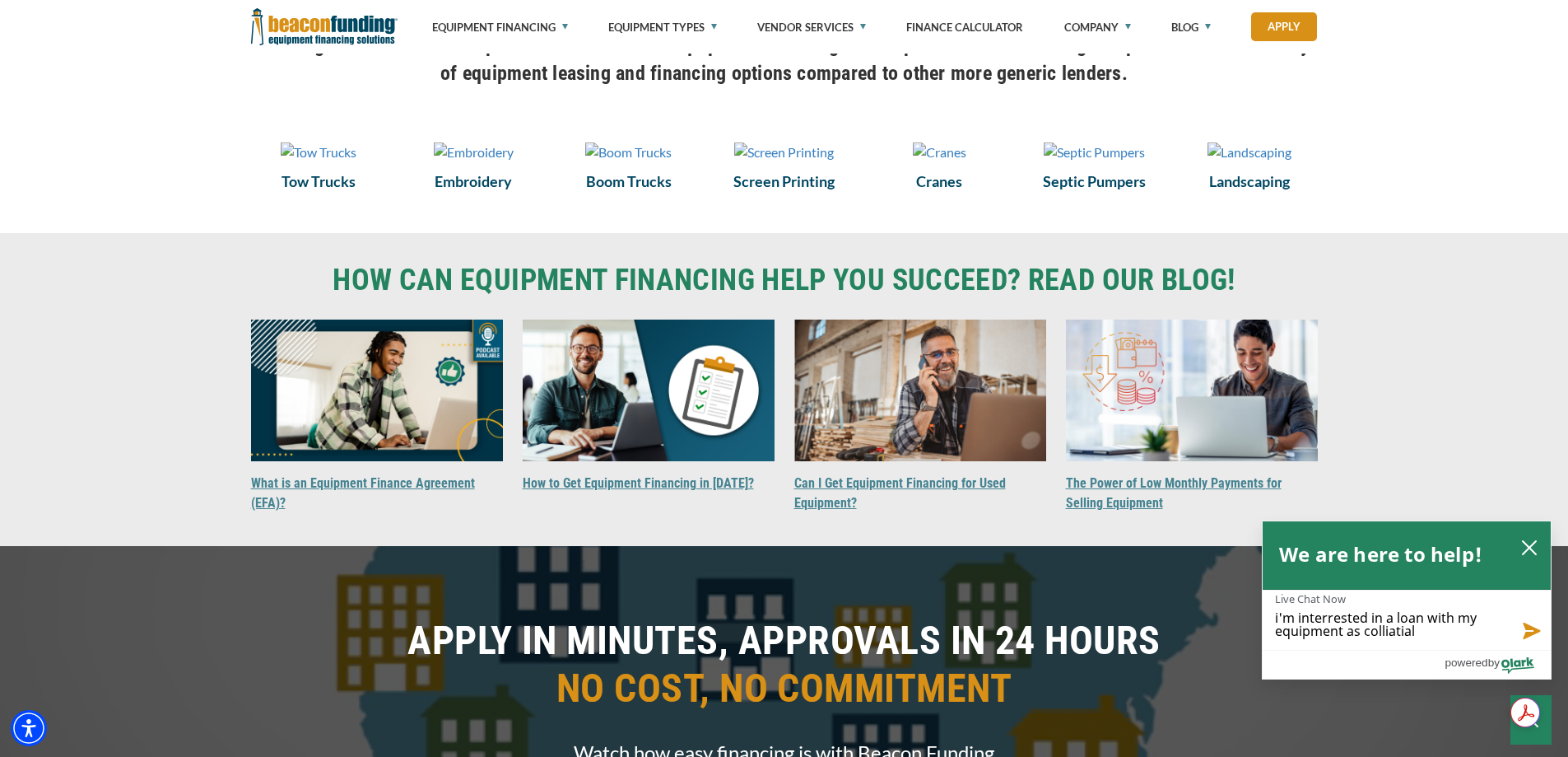
click at [1334, 614] on textarea "i'm interrested in a loan with my equipment as colliatial" at bounding box center [1407, 620] width 288 height 59
type textarea "i'm interested in a loan with my equipment as colliatial"
click at [1384, 629] on textarea "i'm interested in a loan with my equipment as colliatial" at bounding box center [1407, 620] width 288 height 59
type textarea "i'm interested in a loan with my equipment as collateral"
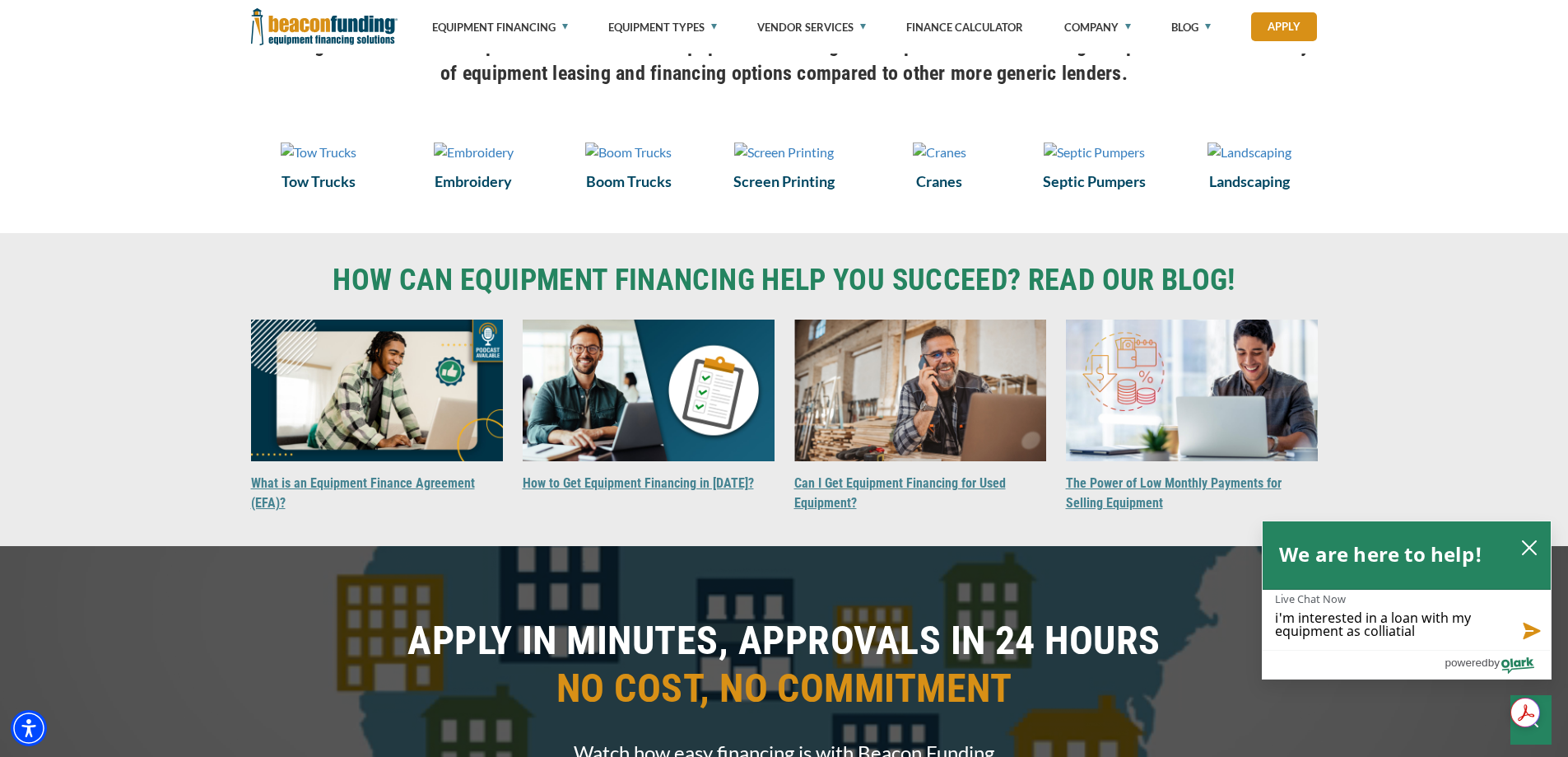
type textarea "i'm interested in a loan with my equipment as collateral"
click at [1282, 614] on textarea "i'm interested in a loan with my equipment as collateral" at bounding box center [1407, 620] width 288 height 59
type textarea "I'm interested in a loan with my equipment as collateral"
click at [1522, 626] on button "Send message" at bounding box center [1528, 628] width 44 height 42
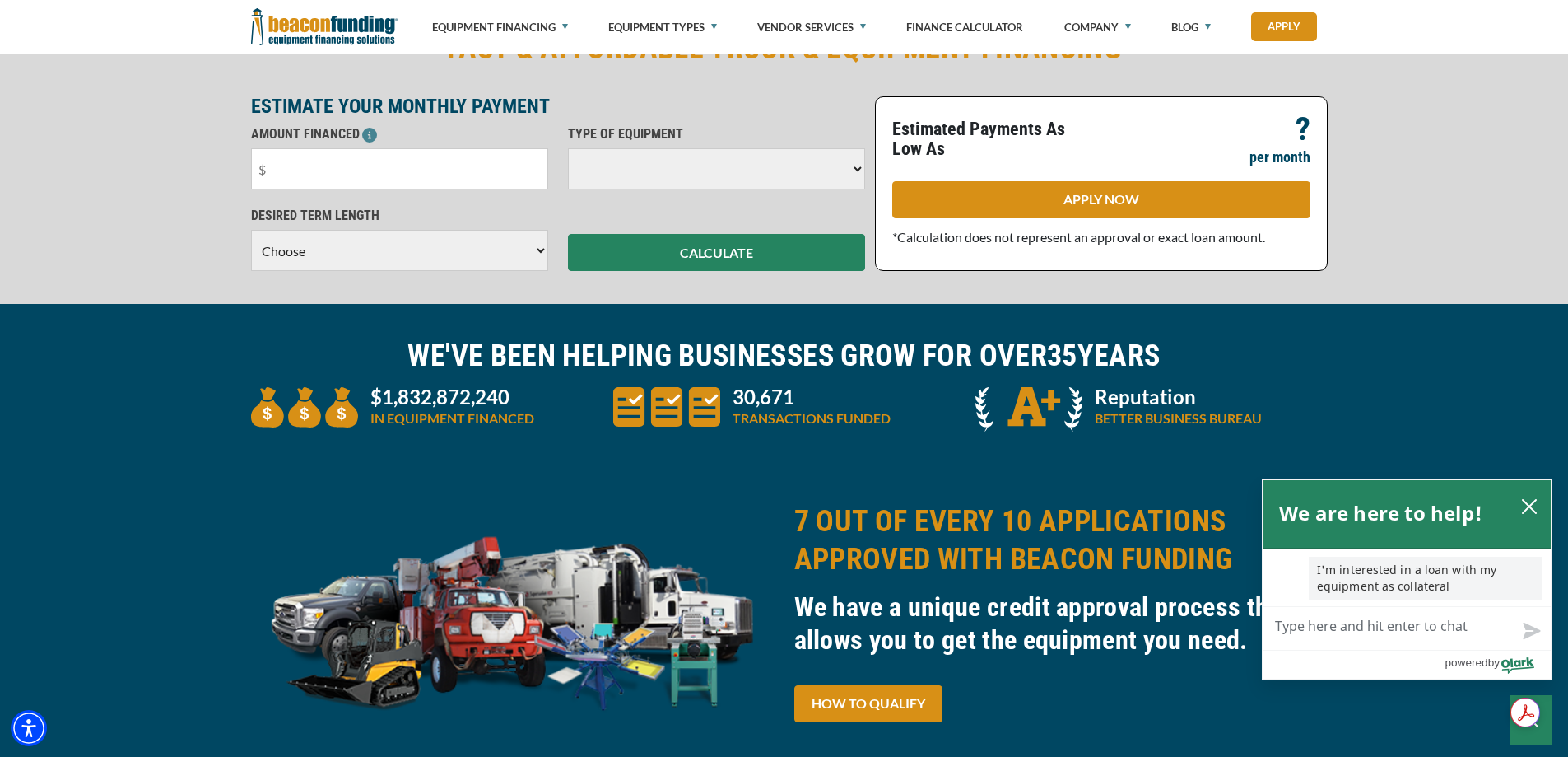
scroll to position [0, 0]
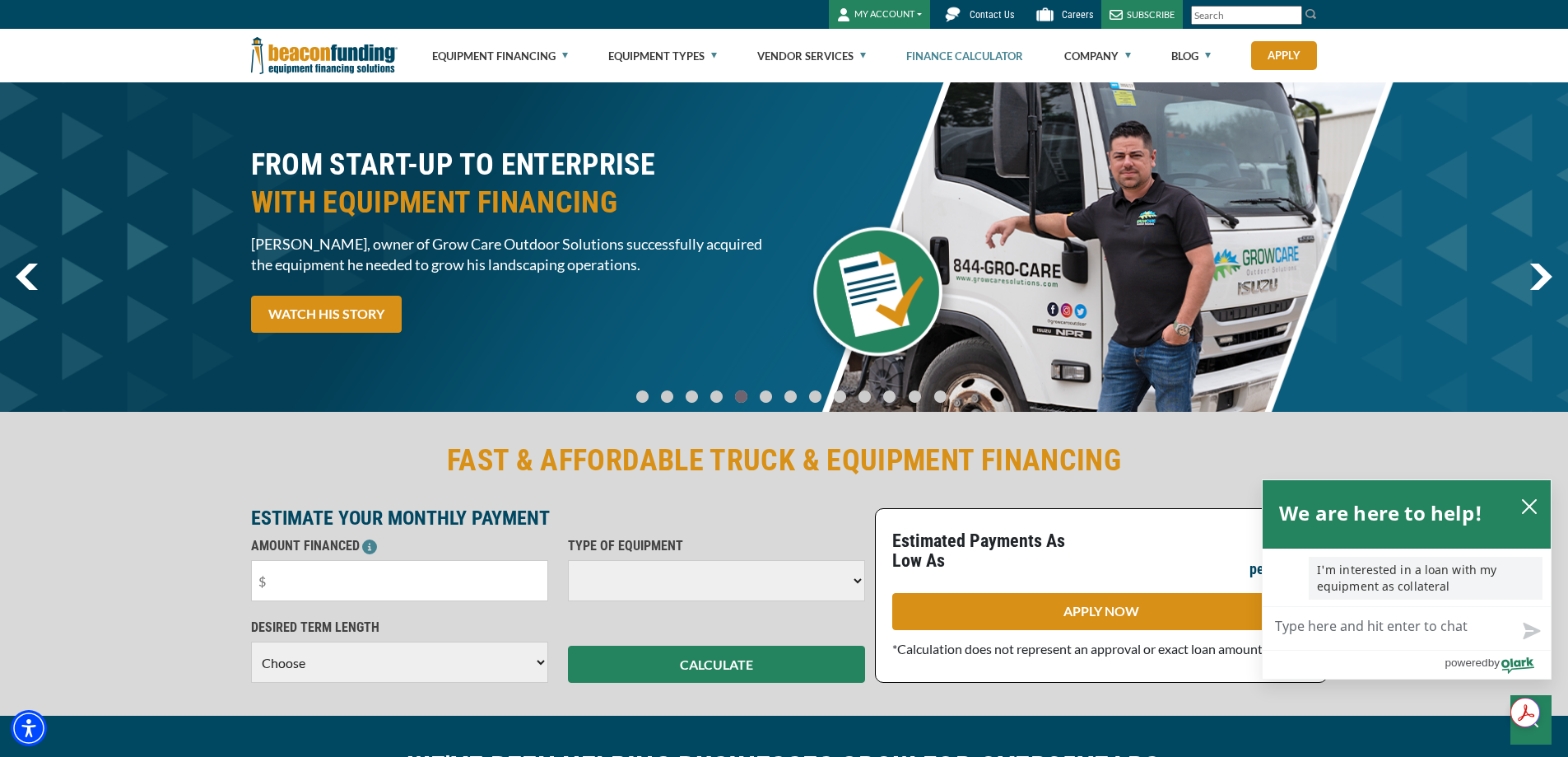
click at [947, 59] on link "Finance Calculator" at bounding box center [965, 56] width 117 height 52
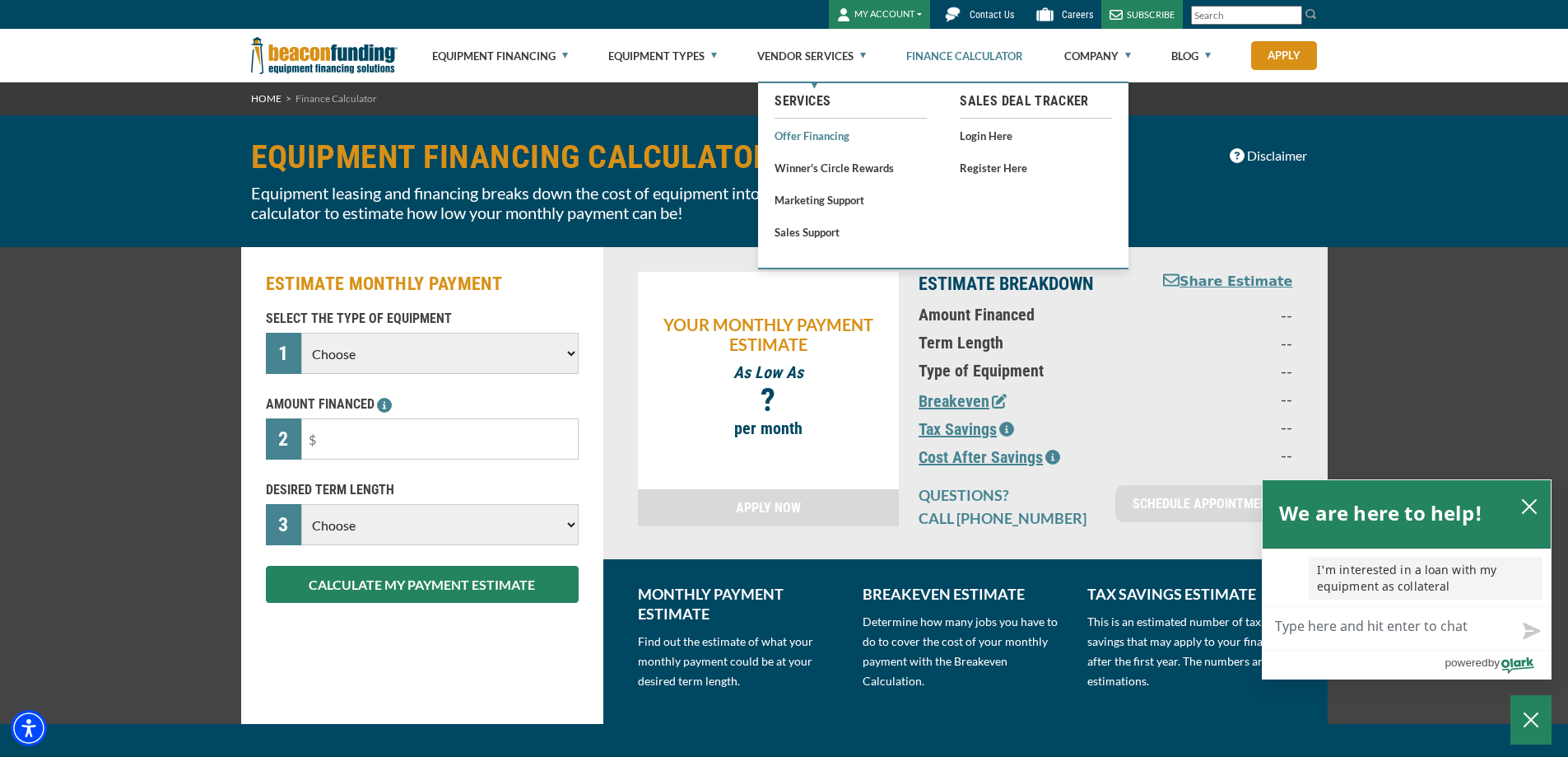
click at [801, 132] on link "Offer Financing" at bounding box center [851, 134] width 153 height 20
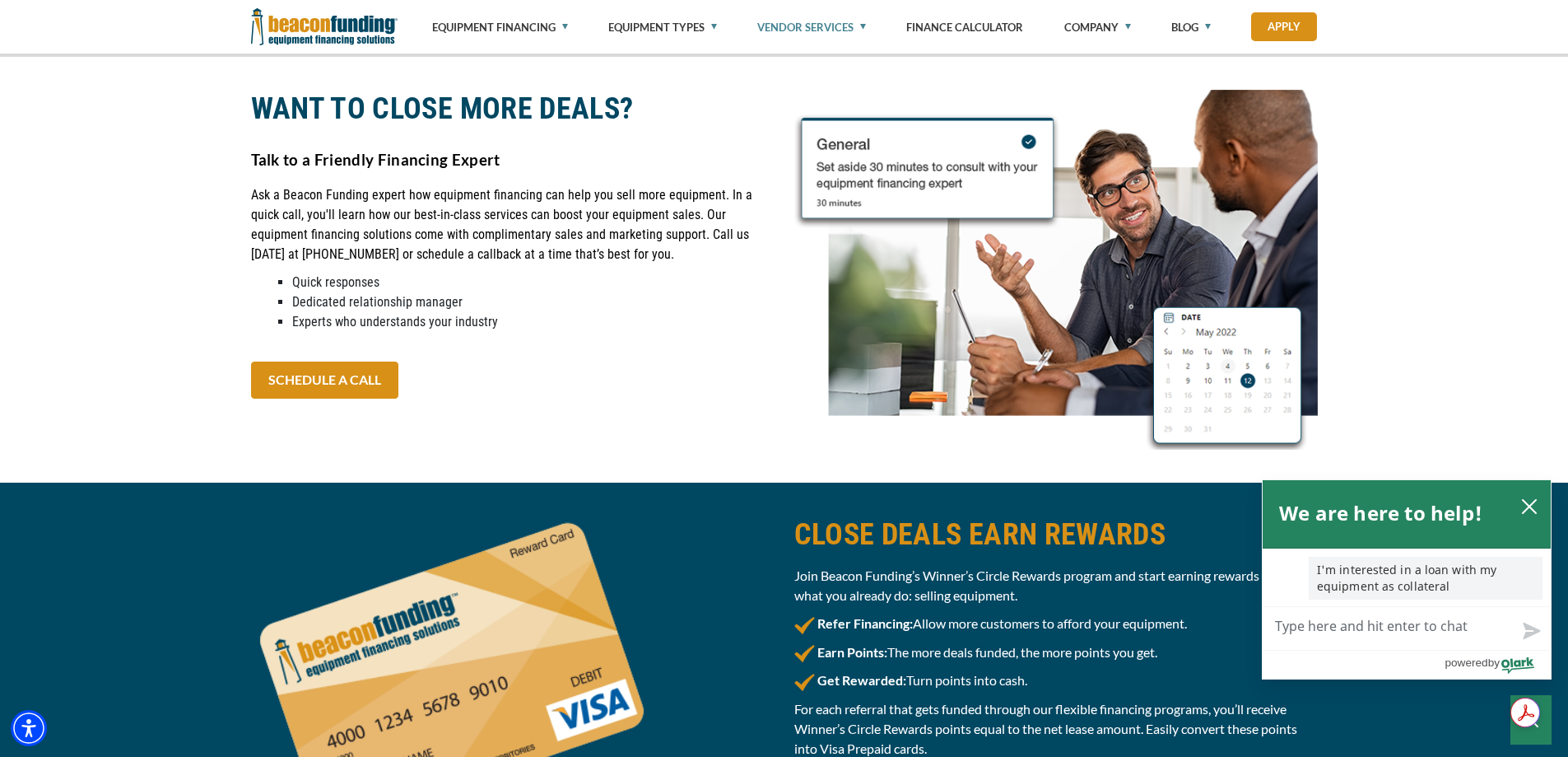
scroll to position [2635, 0]
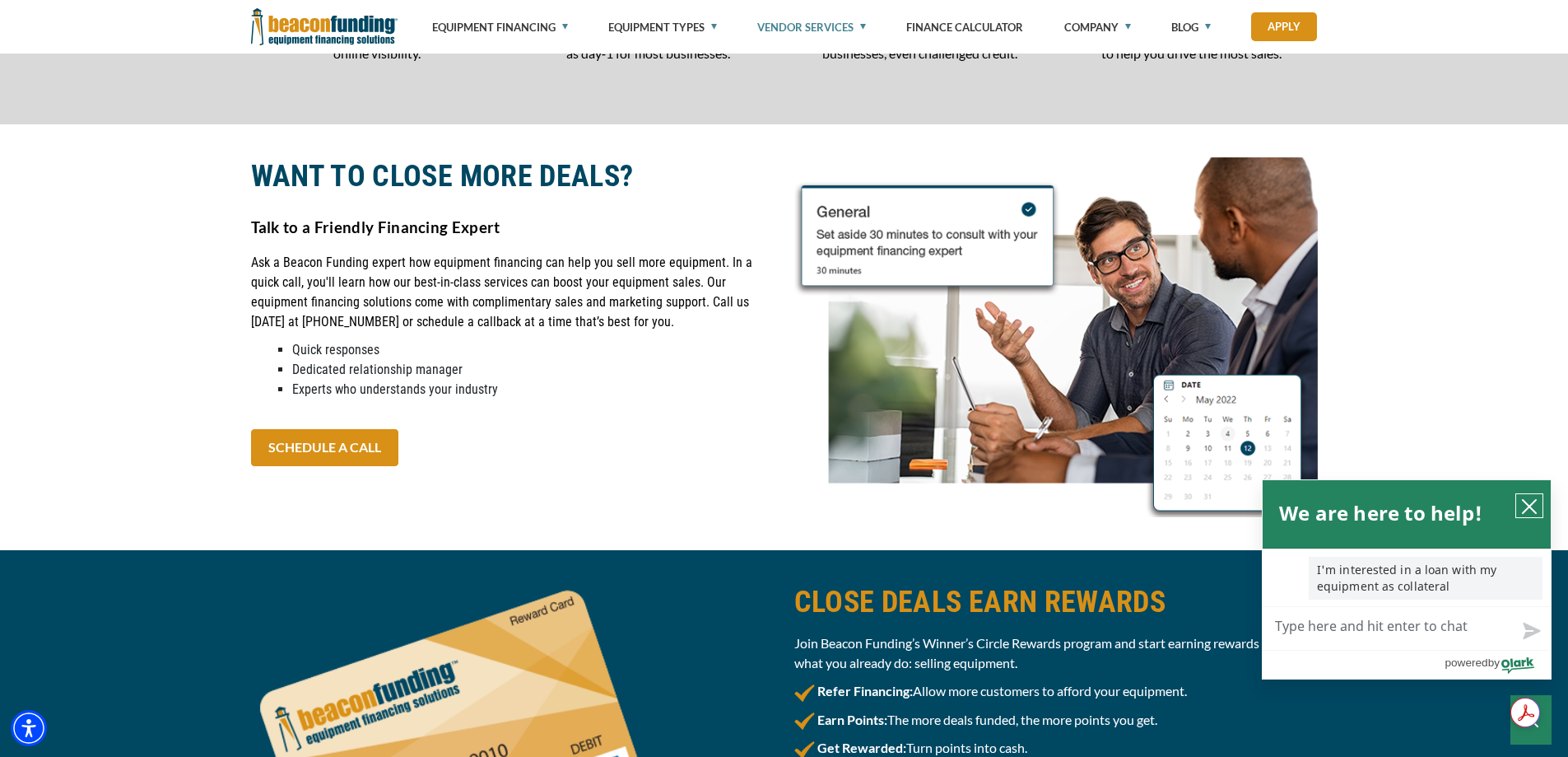
click at [1524, 498] on icon "close chatbox" at bounding box center [1529, 506] width 16 height 16
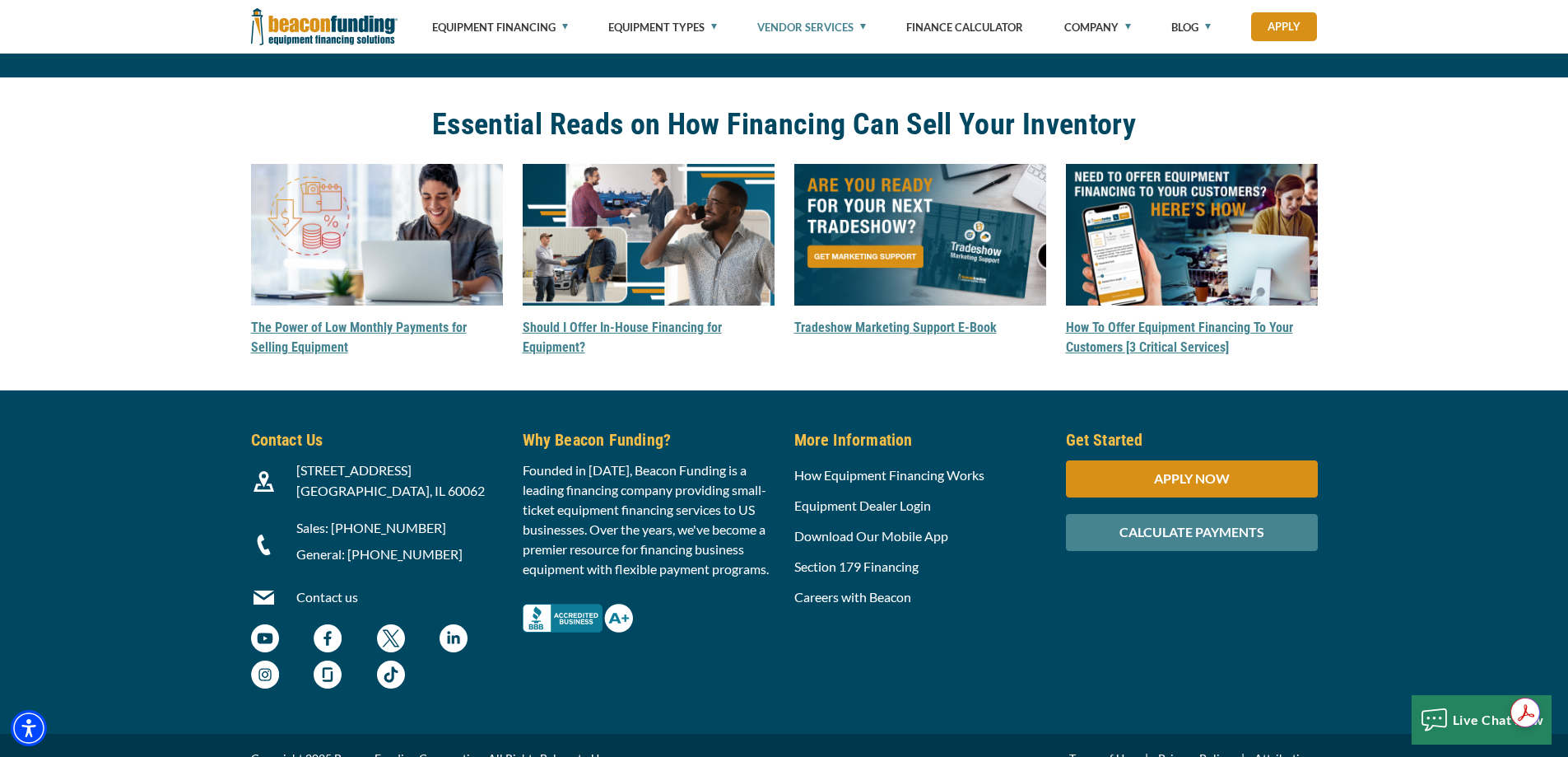
scroll to position [5187, 0]
